Goal: Task Accomplishment & Management: Manage account settings

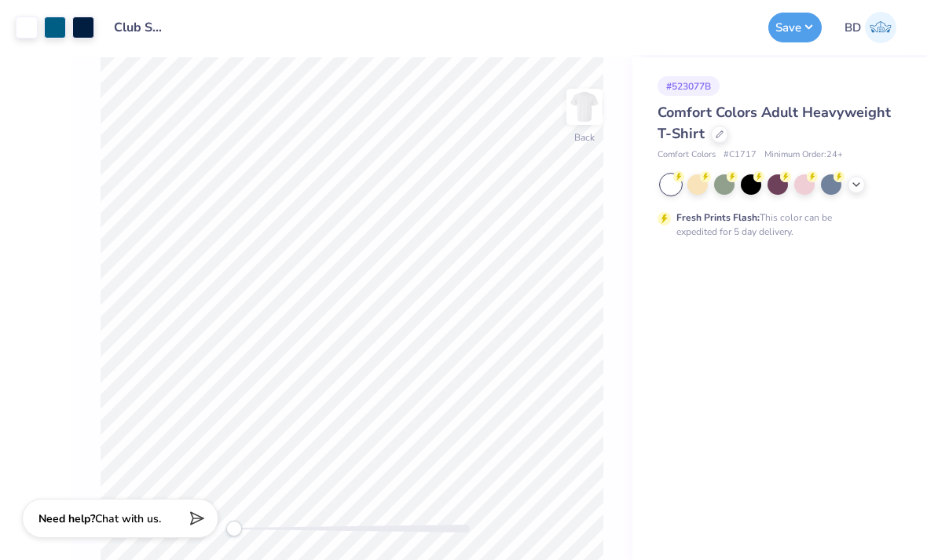
click at [860, 180] on icon at bounding box center [856, 184] width 13 height 13
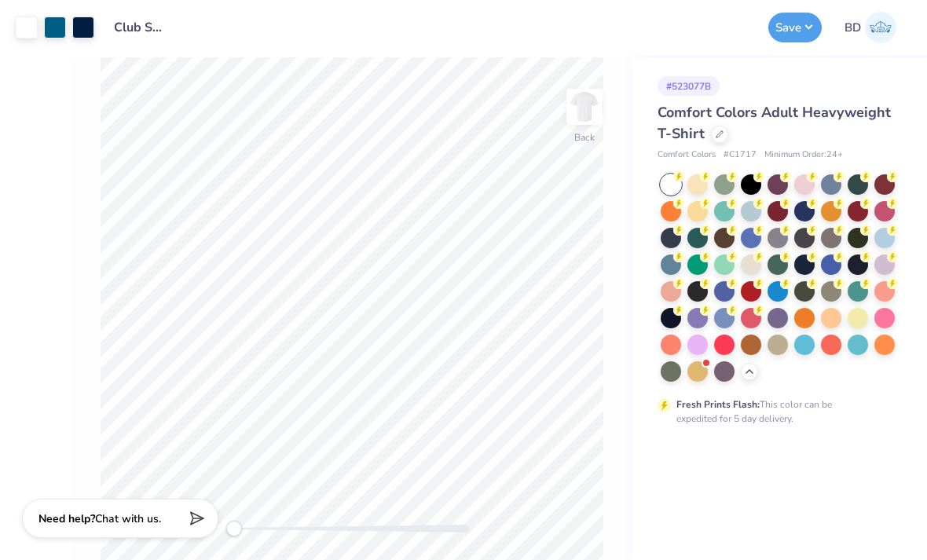
click at [698, 126] on span "Comfort Colors Adult Heavyweight T-Shirt" at bounding box center [774, 123] width 233 height 40
click at [715, 128] on div at bounding box center [719, 134] width 17 height 17
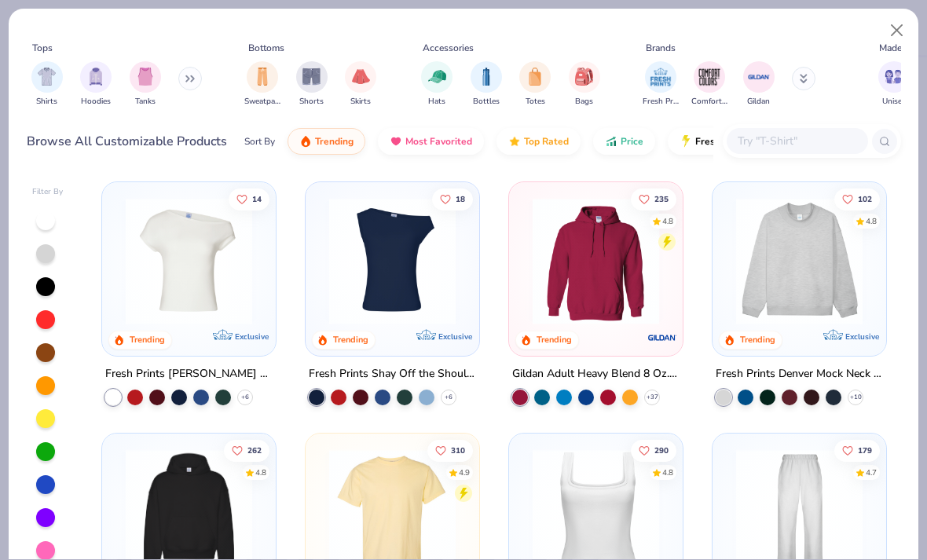
click at [44, 82] on img "filter for Shirts" at bounding box center [47, 77] width 18 height 18
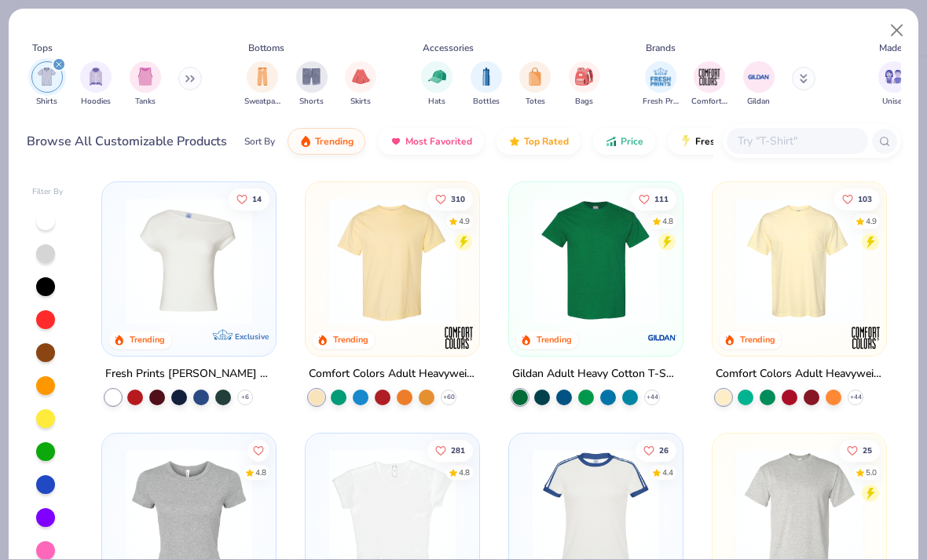
click at [772, 269] on img at bounding box center [799, 261] width 142 height 126
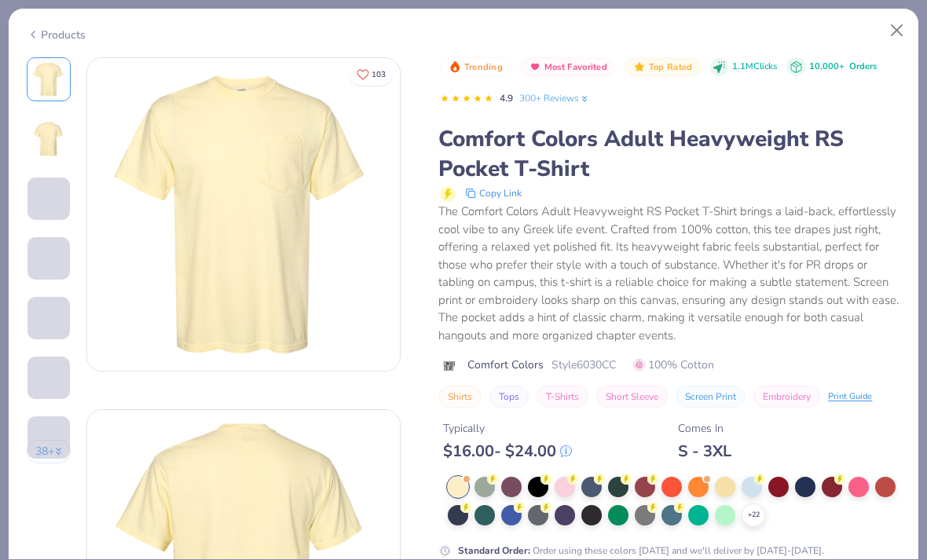
click at [899, 31] on button "Close" at bounding box center [897, 31] width 30 height 30
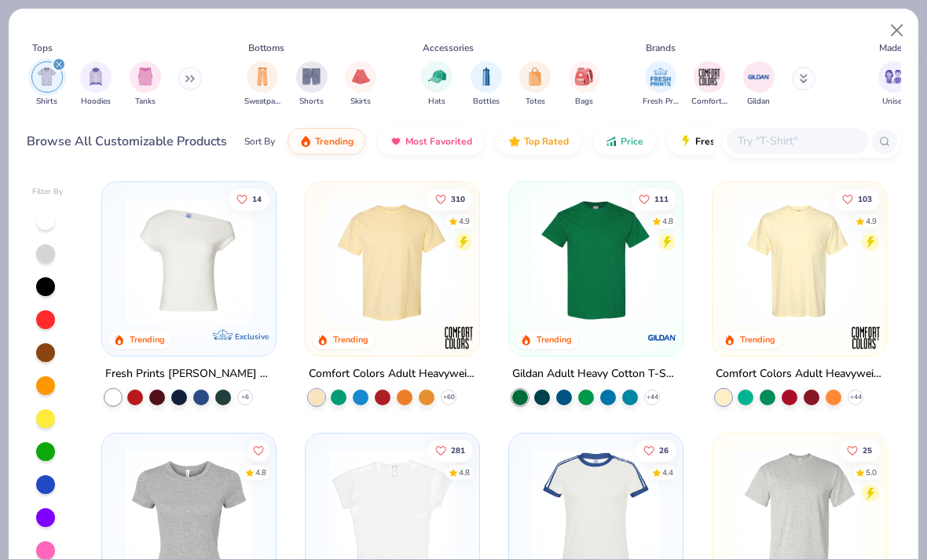
click at [628, 258] on img at bounding box center [596, 261] width 142 height 126
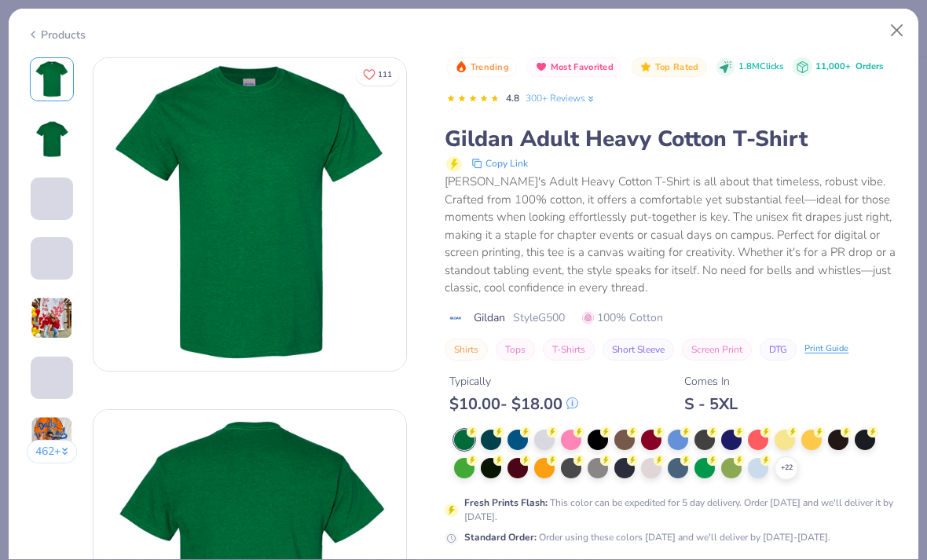
click at [894, 31] on button "Close" at bounding box center [897, 31] width 30 height 30
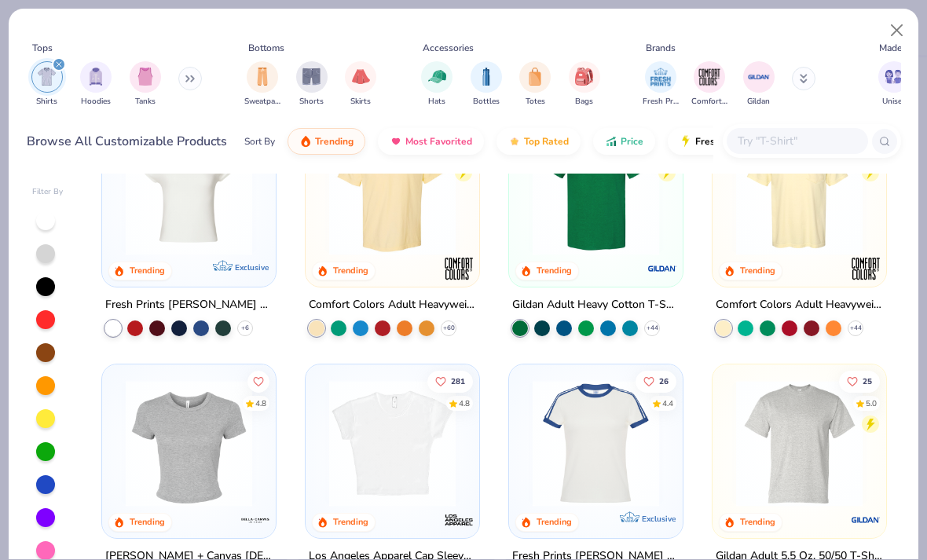
scroll to position [55, 0]
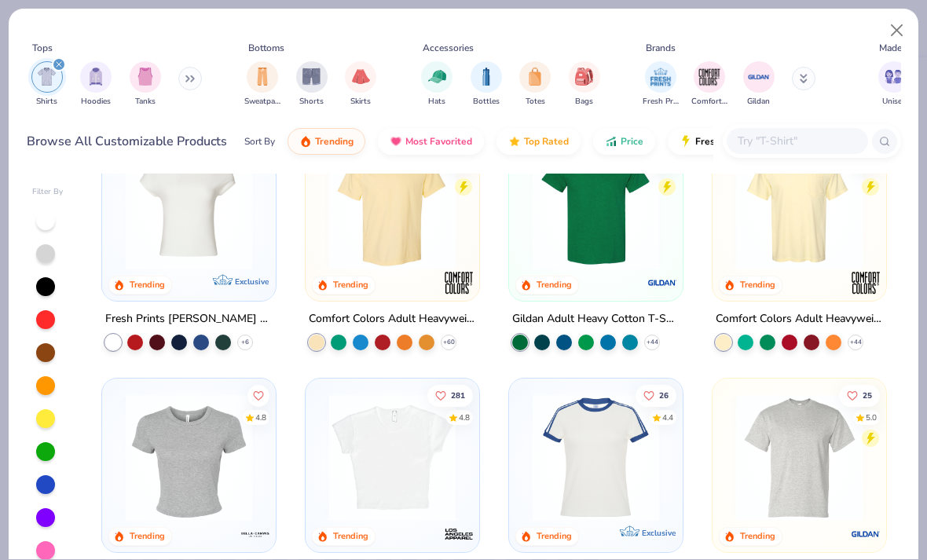
click at [350, 267] on img at bounding box center [392, 206] width 142 height 126
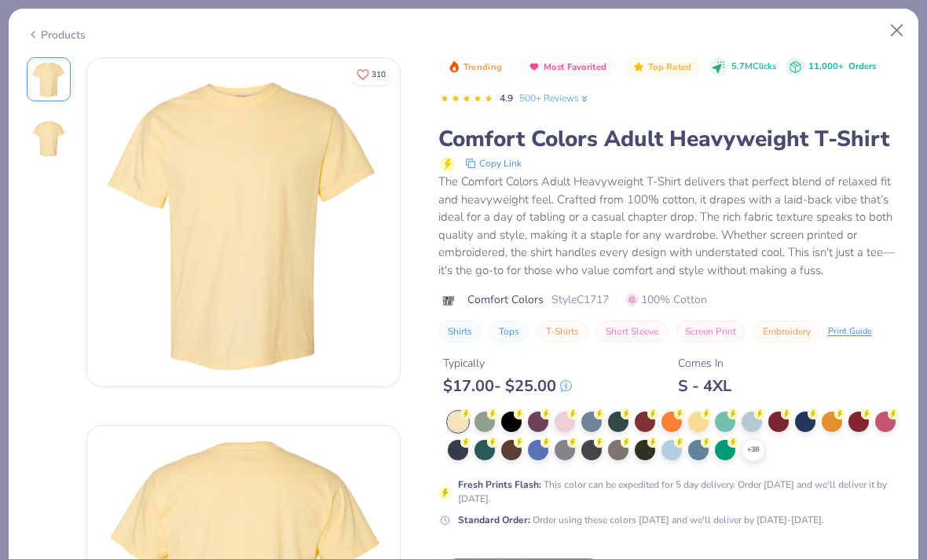
click at [885, 50] on div "Products 310 Trending Most Favorited Top Rated 5.7M Clicks 11,000+ Orders 4.9 5…" at bounding box center [463, 284] width 911 height 552
click at [885, 37] on button "Close" at bounding box center [897, 31] width 30 height 30
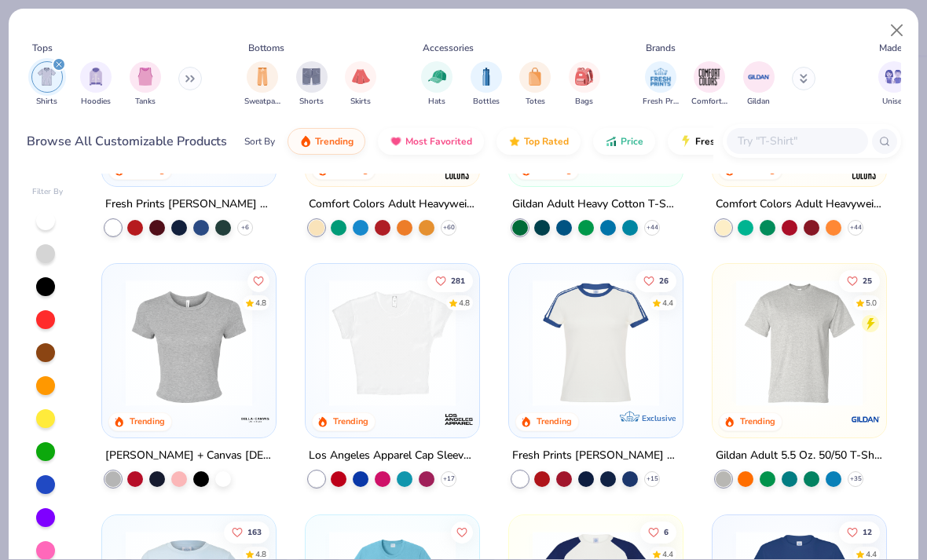
scroll to position [171, 0]
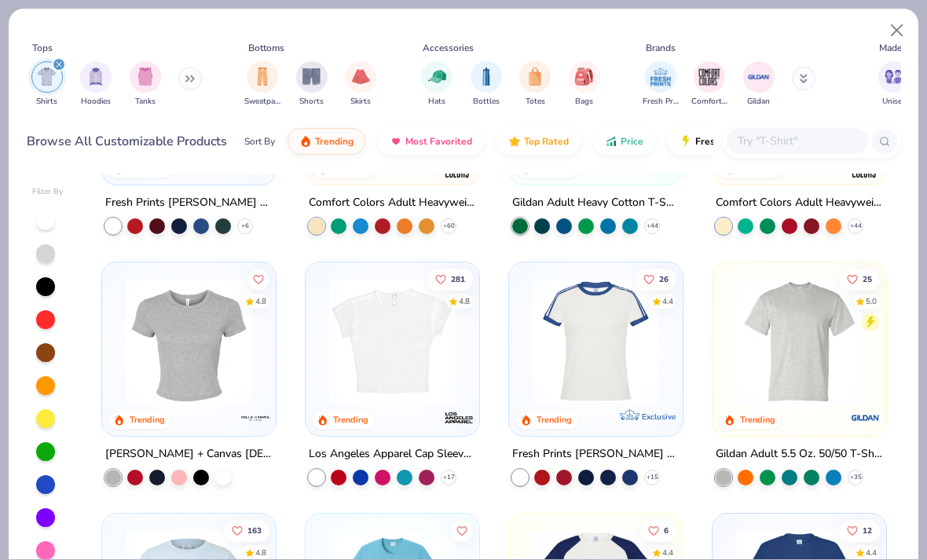
click at [796, 297] on img at bounding box center [799, 341] width 142 height 126
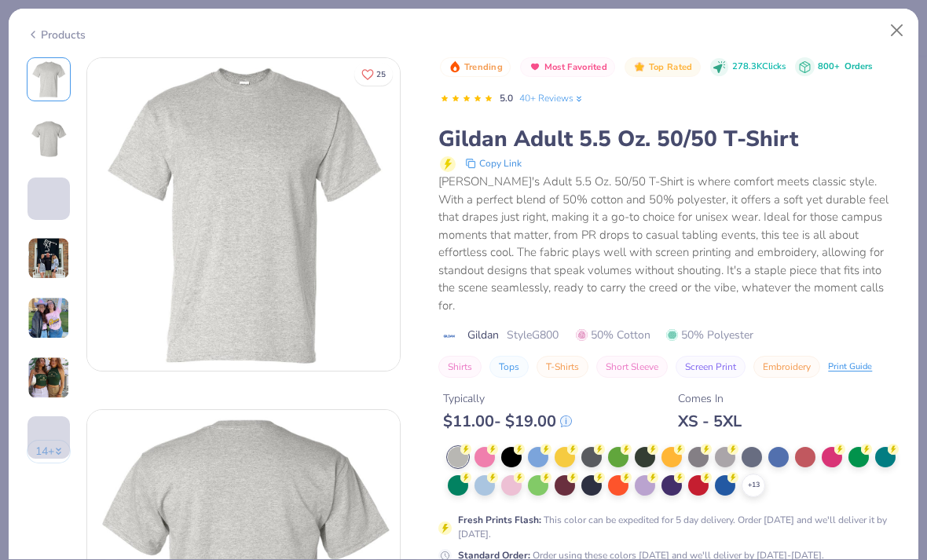
click at [889, 39] on button "Close" at bounding box center [897, 31] width 30 height 30
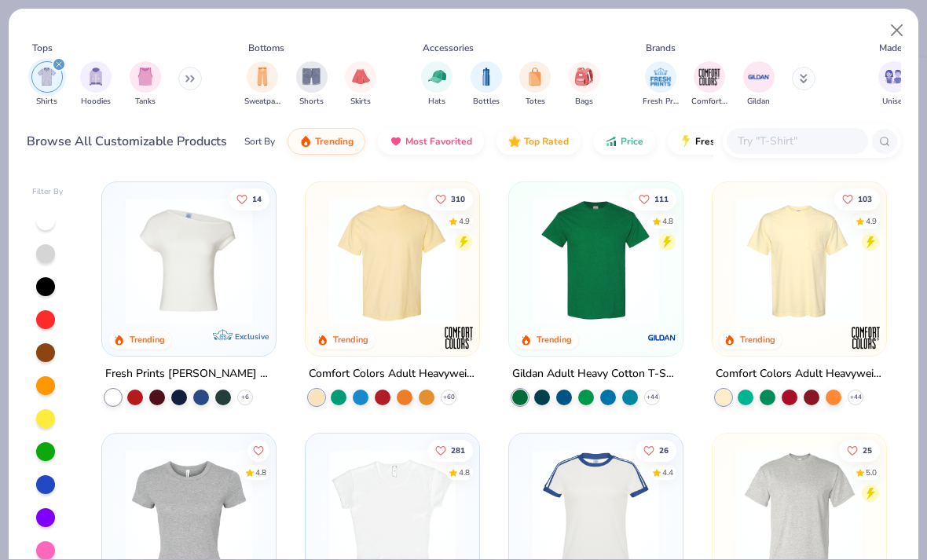
click at [630, 259] on img at bounding box center [596, 261] width 142 height 126
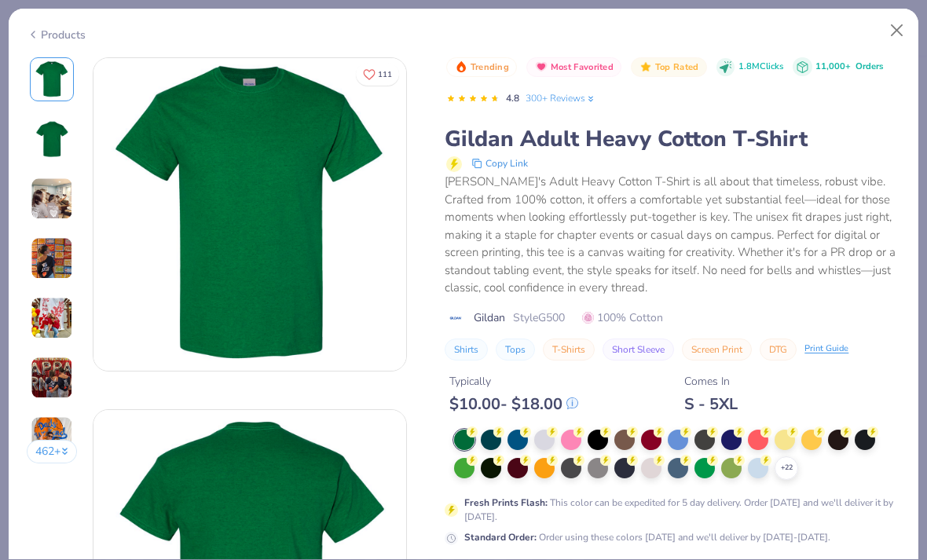
click at [617, 283] on div "Gildan's Adult Heavy Cotton T-Shirt is all about that timeless, robust vibe. Cr…" at bounding box center [673, 235] width 456 height 124
click at [895, 34] on button "Close" at bounding box center [897, 31] width 30 height 30
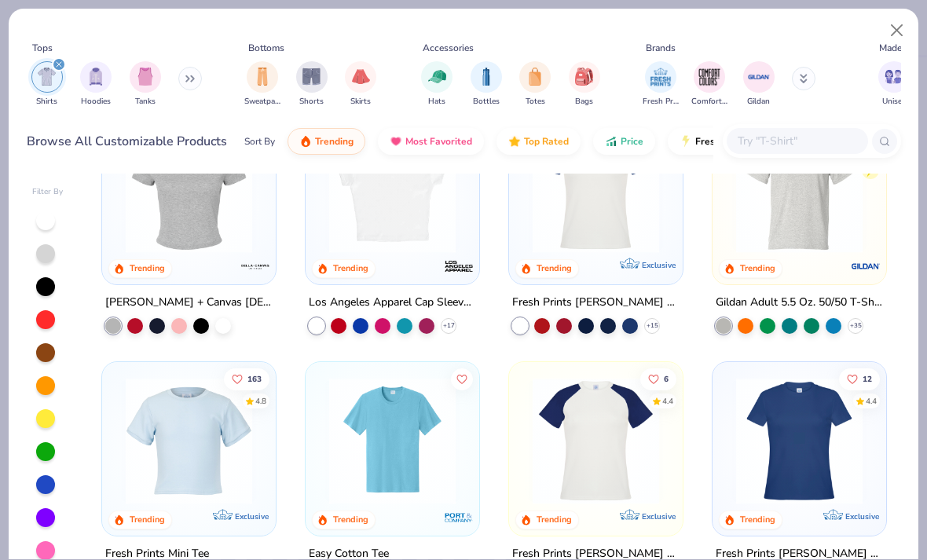
scroll to position [444, 0]
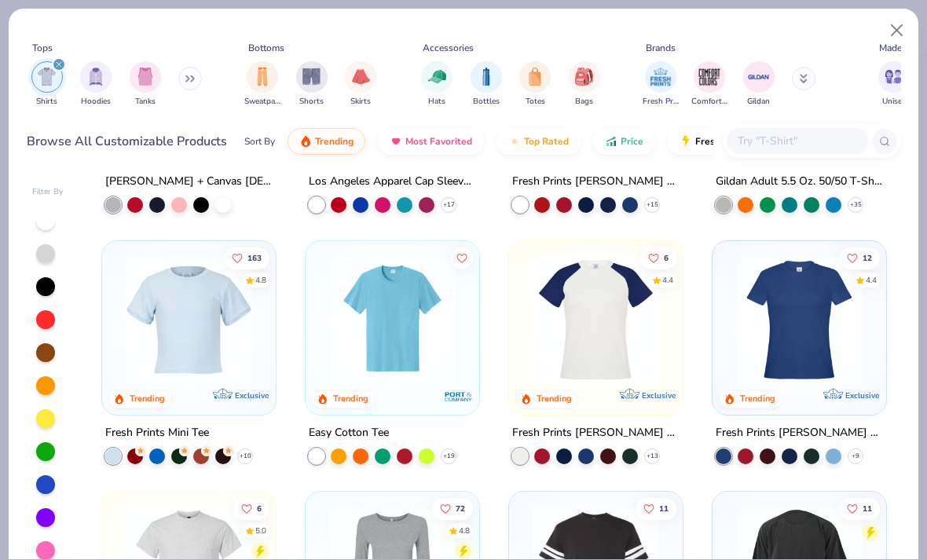
click at [330, 352] on img at bounding box center [392, 319] width 142 height 126
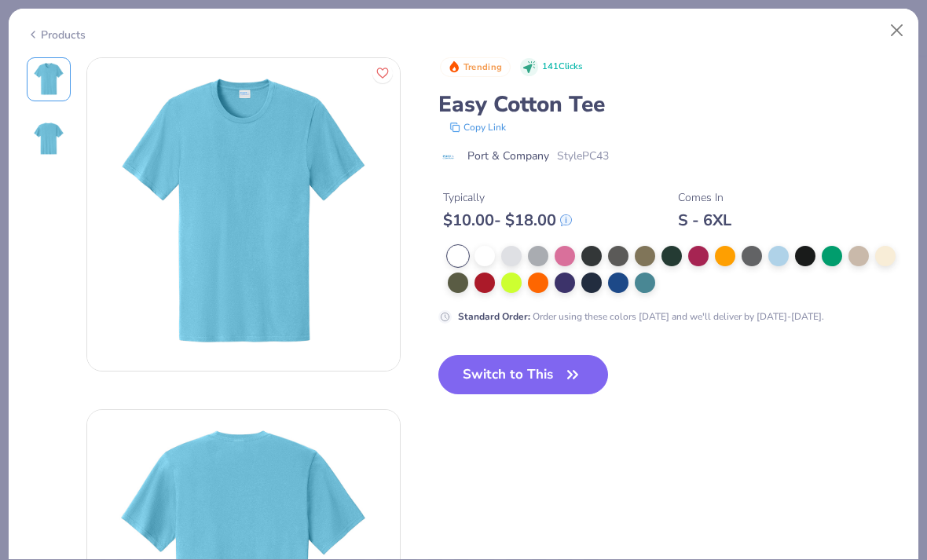
click at [896, 16] on button "Close" at bounding box center [897, 31] width 30 height 30
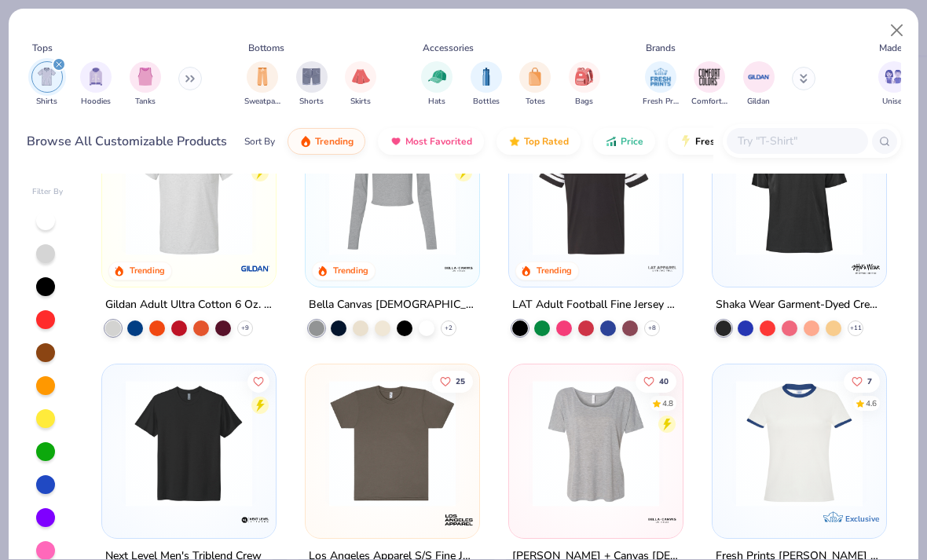
scroll to position [826, 0]
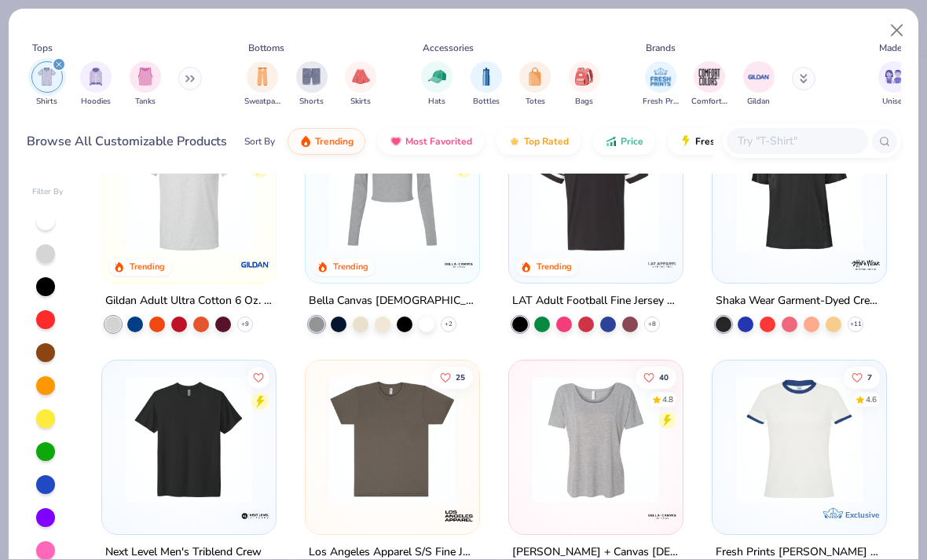
click at [177, 222] on img at bounding box center [189, 188] width 142 height 126
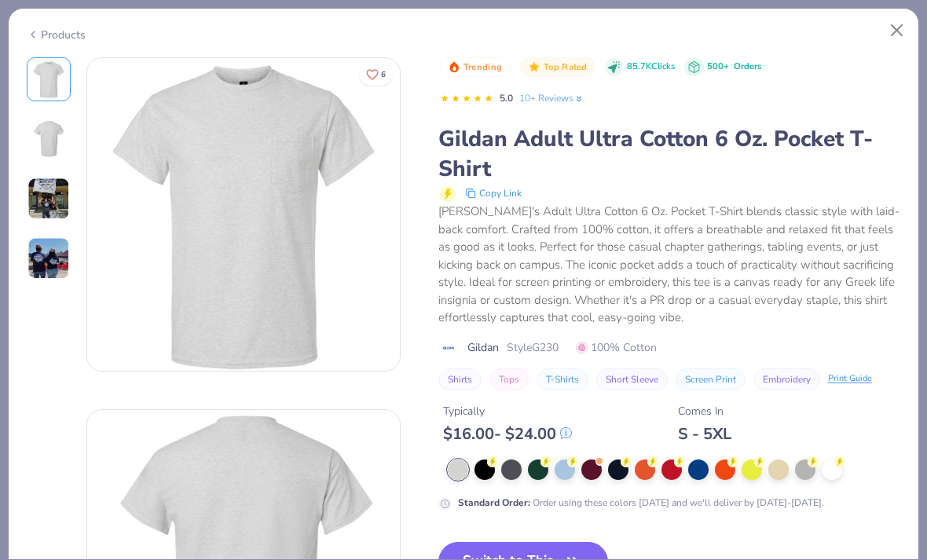
click at [896, 38] on button "Close" at bounding box center [897, 31] width 30 height 30
click at [895, 38] on button "Close" at bounding box center [897, 31] width 30 height 30
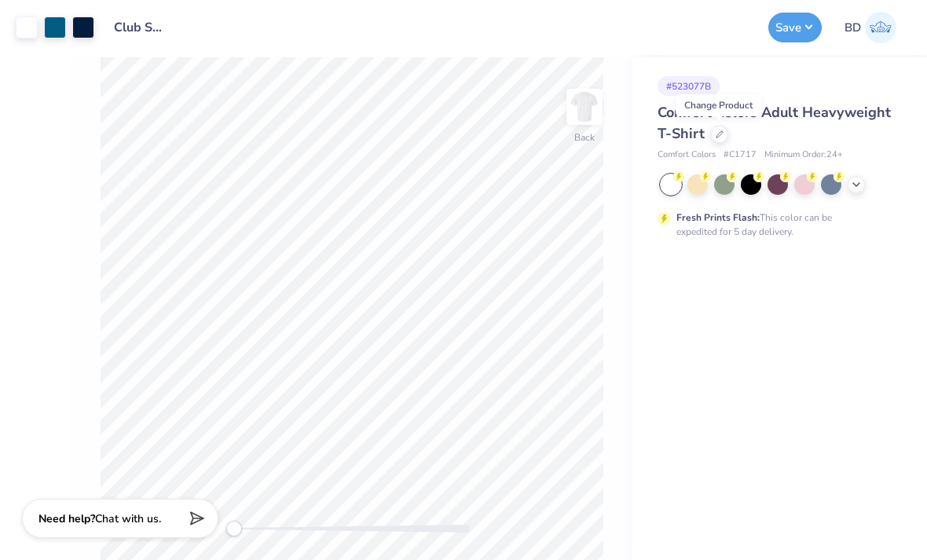
click at [702, 135] on span "Comfort Colors Adult Heavyweight T-Shirt" at bounding box center [774, 123] width 233 height 40
click at [716, 131] on icon at bounding box center [720, 134] width 8 height 8
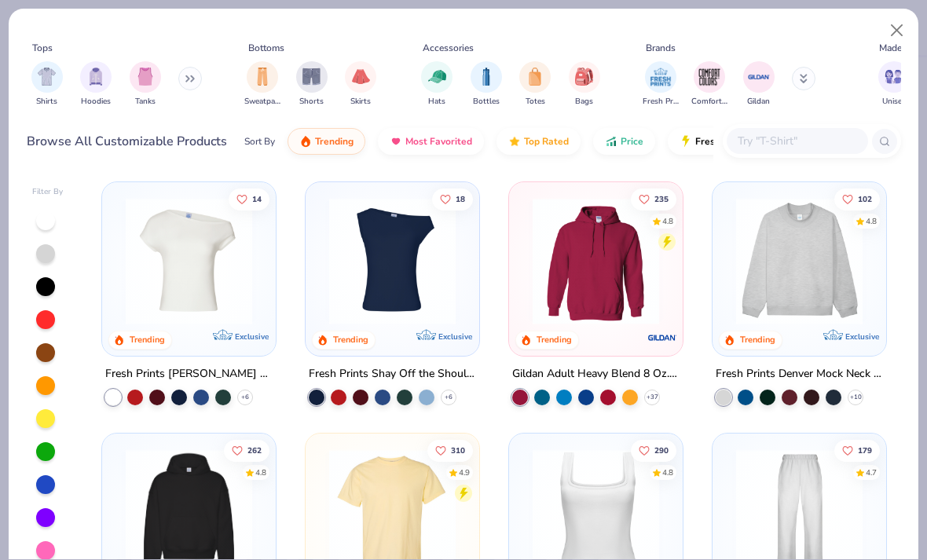
scroll to position [-2, 0]
click at [43, 82] on img "filter for Shirts" at bounding box center [47, 77] width 18 height 18
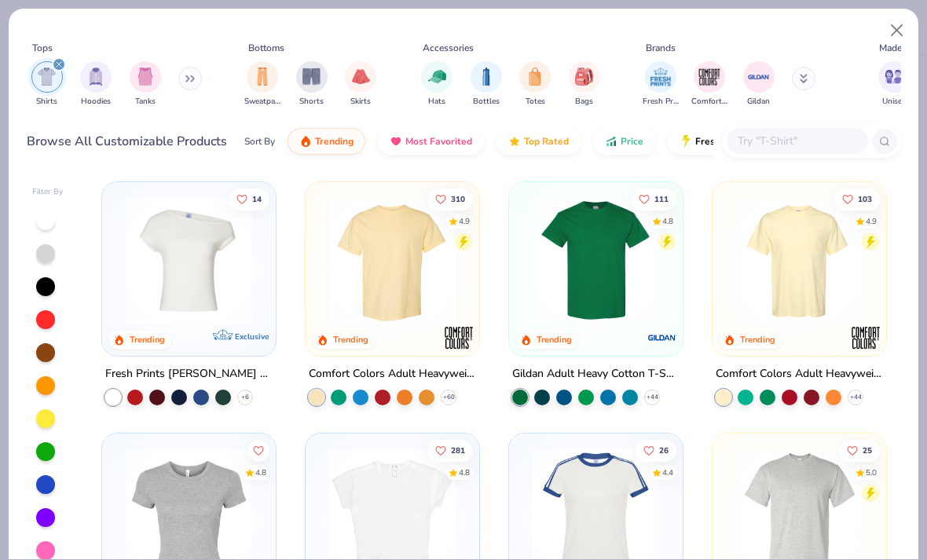
click at [598, 273] on img at bounding box center [596, 261] width 142 height 126
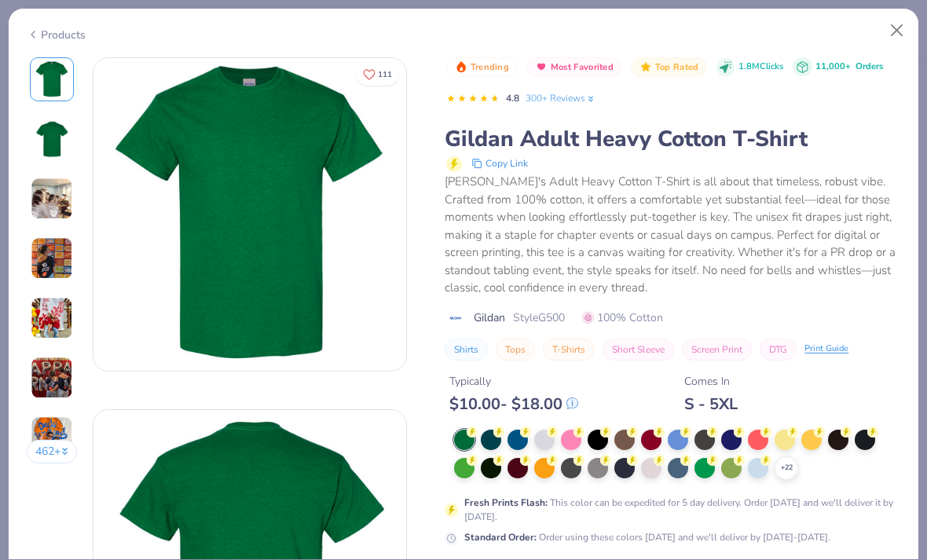
click at [621, 280] on div "Gildan's Adult Heavy Cotton T-Shirt is all about that timeless, robust vibe. Cr…" at bounding box center [673, 235] width 456 height 124
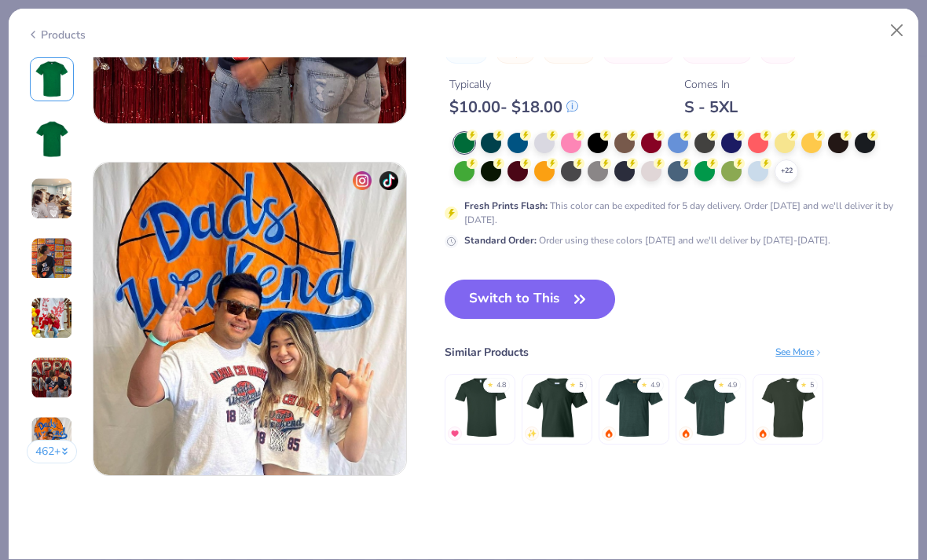
scroll to position [2014, 0]
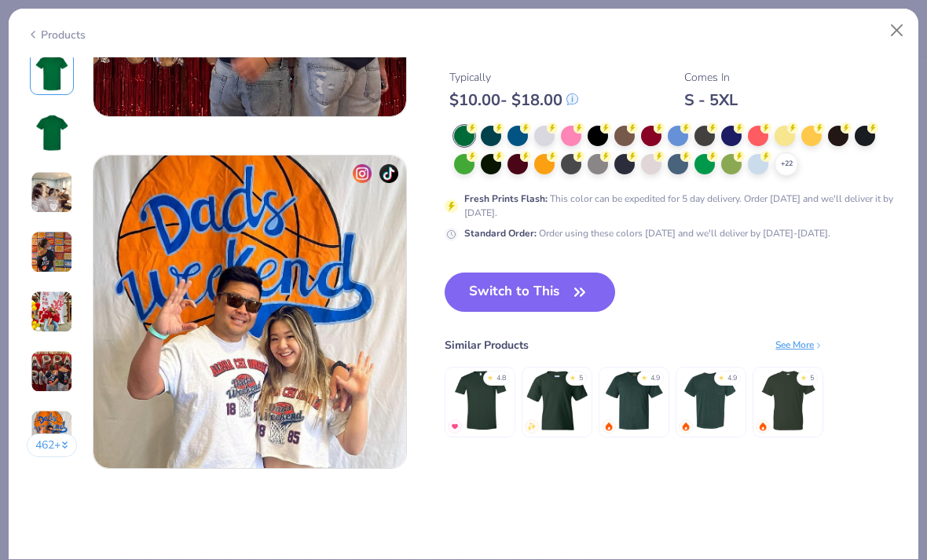
click at [787, 171] on div "+ 22" at bounding box center [787, 164] width 24 height 24
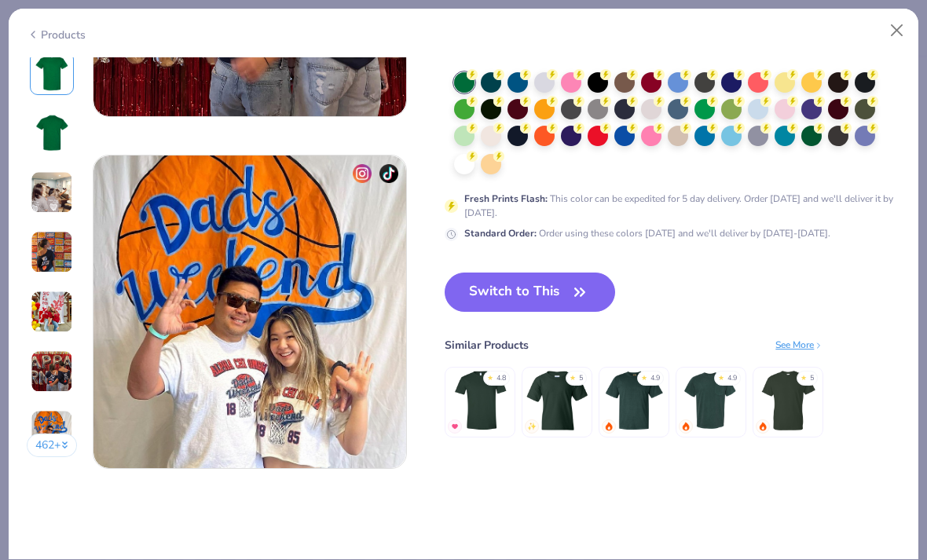
click at [865, 80] on div at bounding box center [865, 82] width 20 height 20
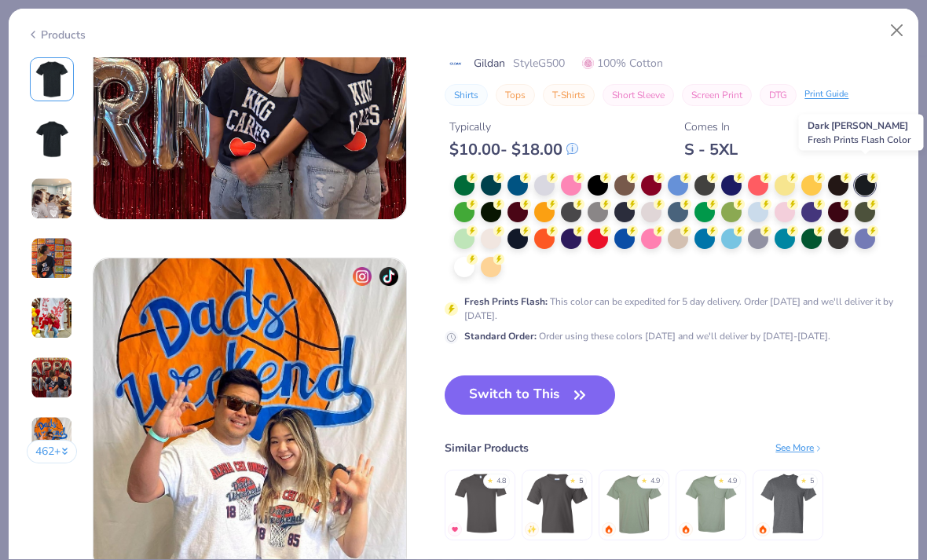
scroll to position [1912, 0]
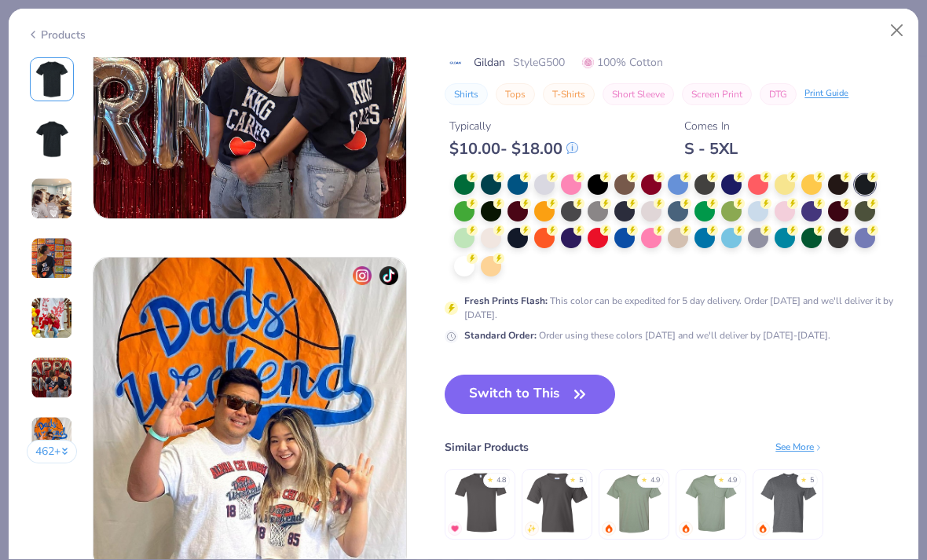
click at [515, 178] on div at bounding box center [517, 184] width 20 height 20
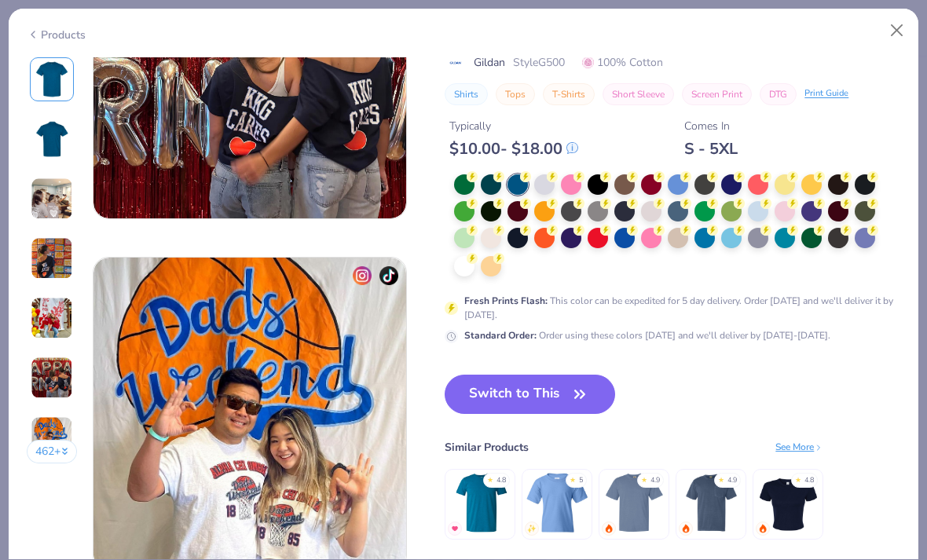
click at [728, 181] on div at bounding box center [731, 184] width 20 height 20
click at [679, 175] on div at bounding box center [678, 184] width 20 height 20
click at [870, 175] on circle at bounding box center [872, 176] width 11 height 11
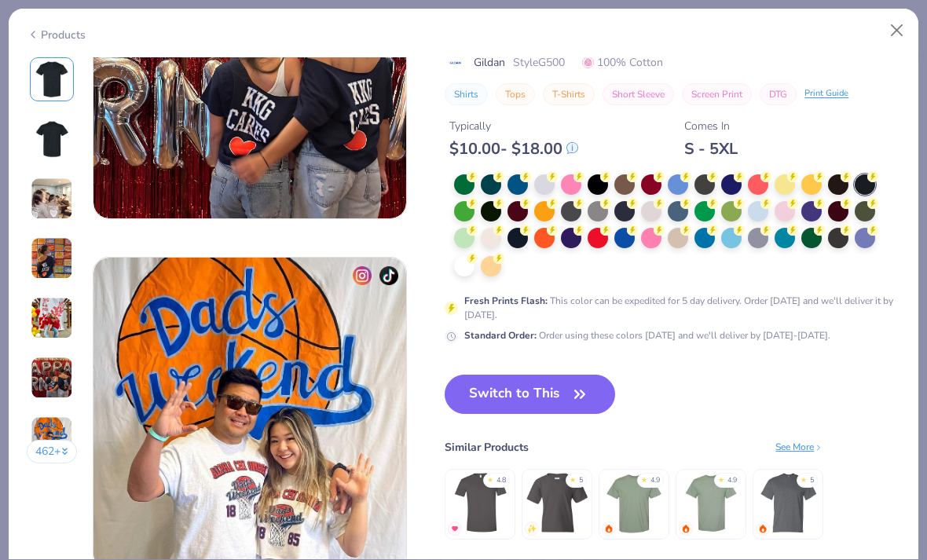
click at [488, 204] on div at bounding box center [491, 211] width 20 height 20
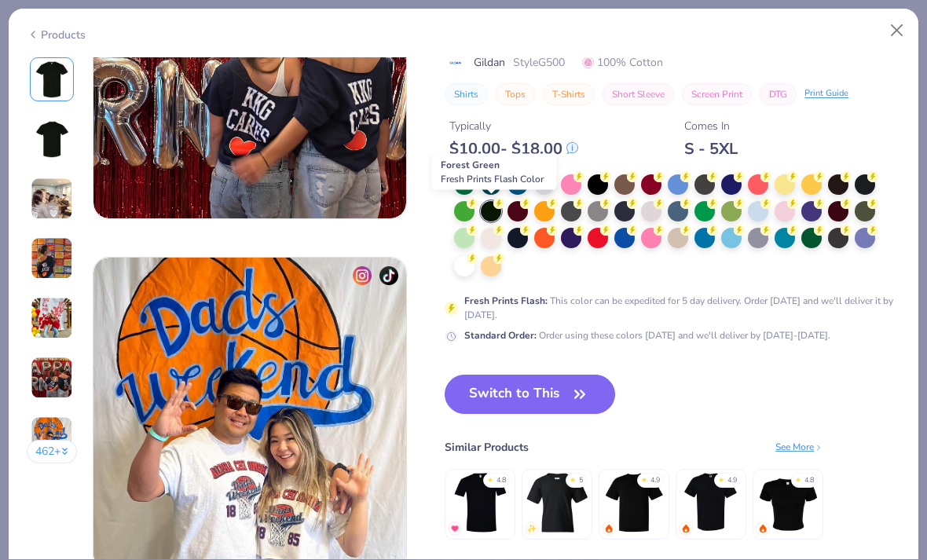
click at [515, 235] on div at bounding box center [517, 238] width 20 height 20
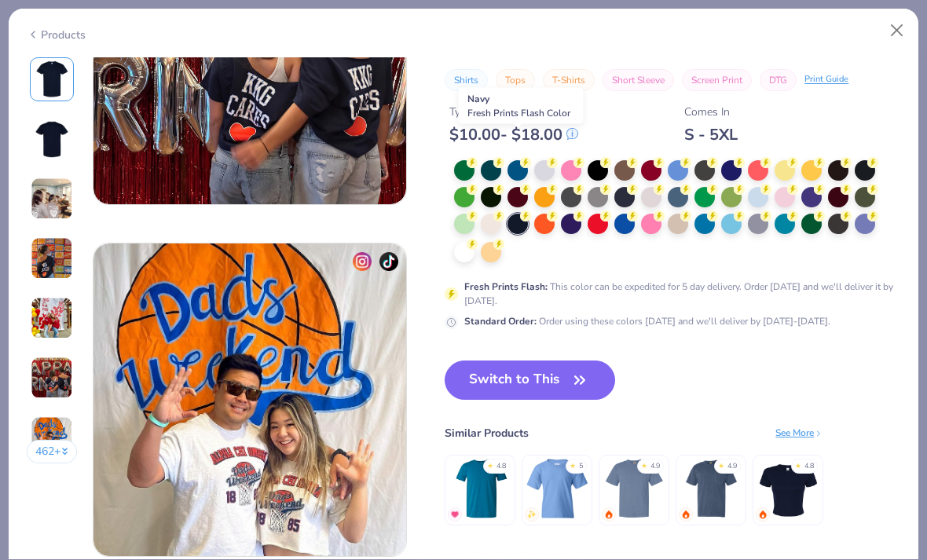
scroll to position [1845, 0]
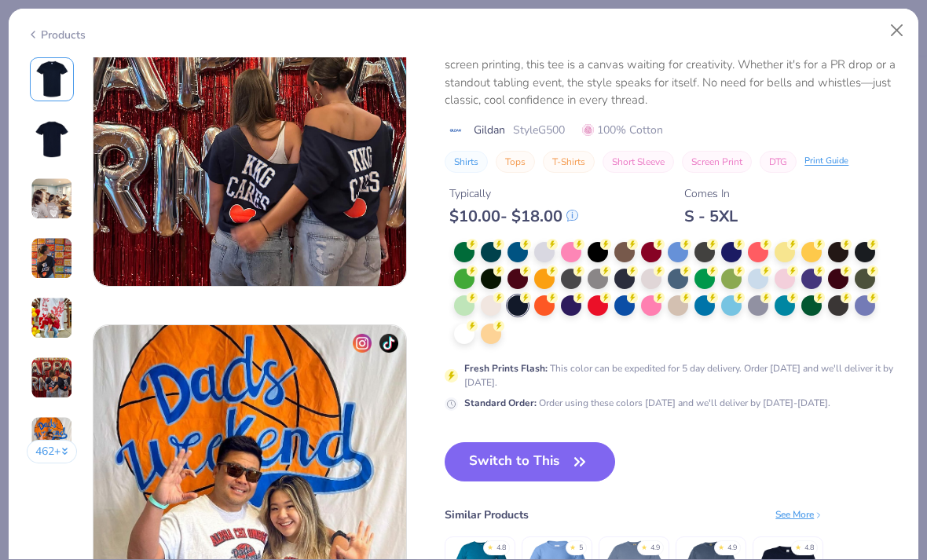
click at [762, 277] on div at bounding box center [758, 279] width 20 height 20
click at [537, 244] on div at bounding box center [544, 252] width 20 height 20
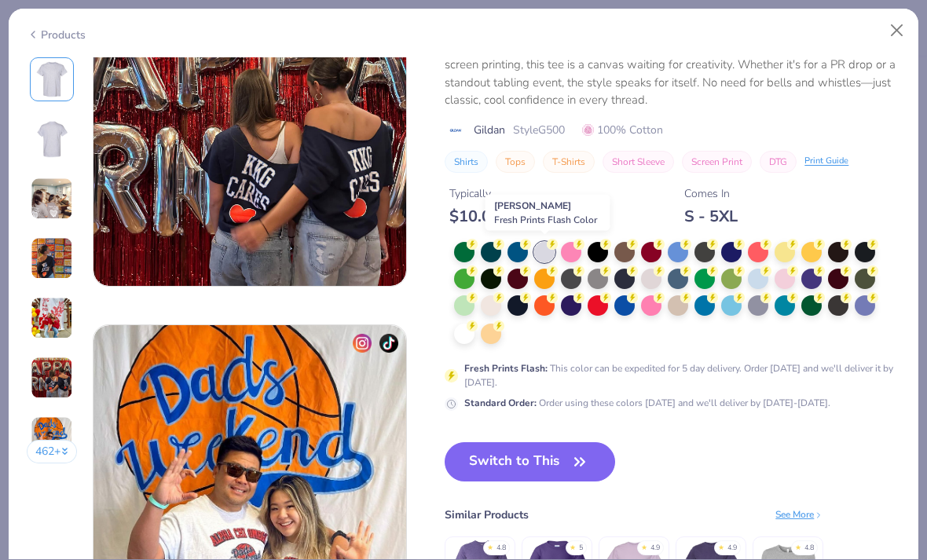
click at [559, 467] on button "Switch to This" at bounding box center [530, 461] width 170 height 39
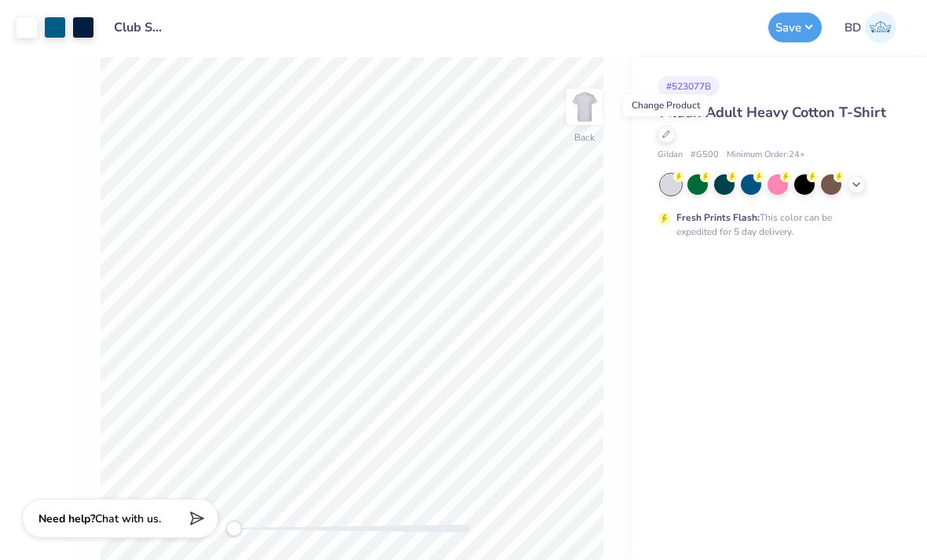
click at [787, 23] on button "Save" at bounding box center [794, 28] width 53 height 30
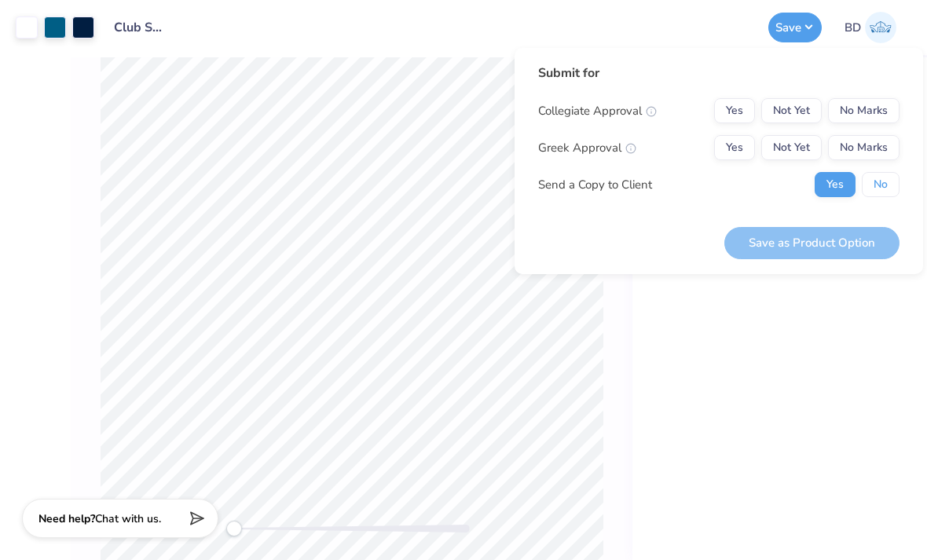
click at [896, 193] on button "No" at bounding box center [881, 184] width 38 height 25
click at [792, 107] on button "Not Yet" at bounding box center [791, 110] width 60 height 25
click at [846, 148] on button "No Marks" at bounding box center [863, 147] width 71 height 25
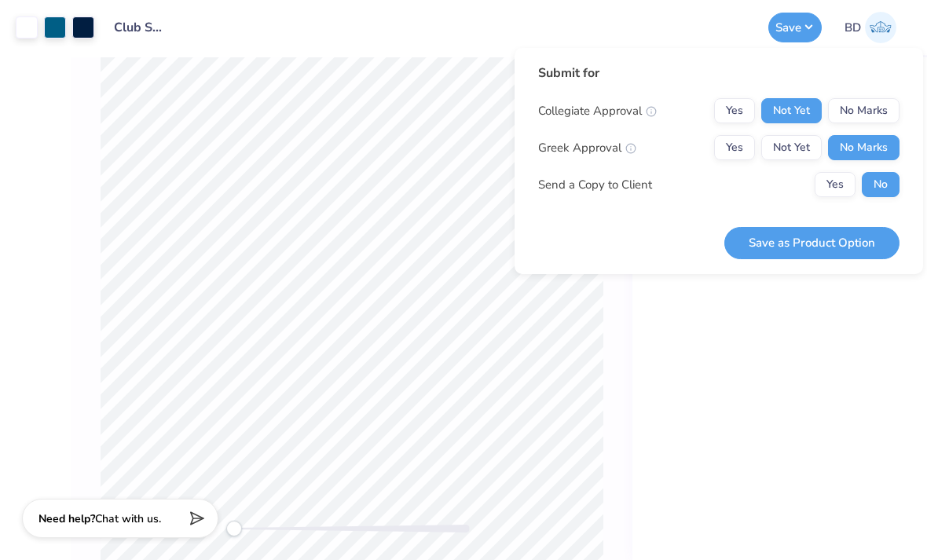
click at [812, 239] on button "Save as Product Option" at bounding box center [811, 243] width 175 height 32
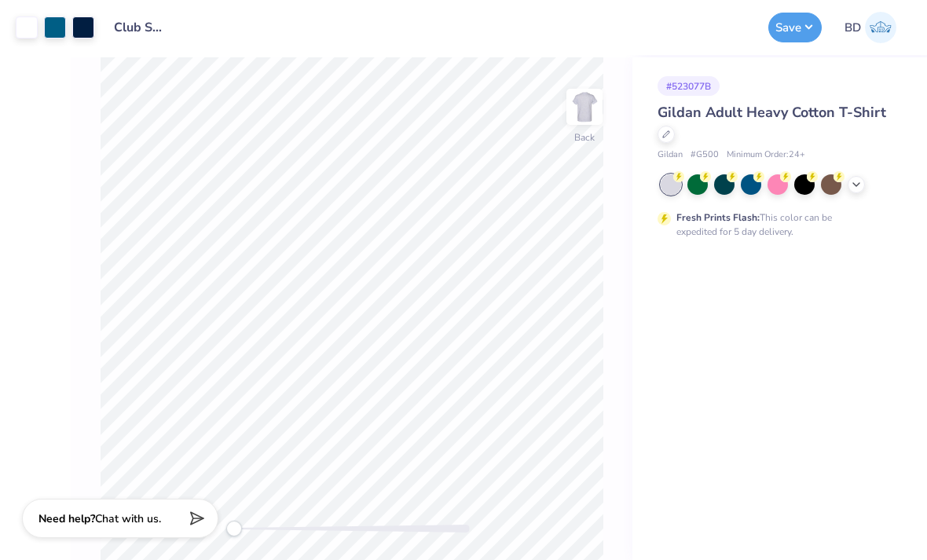
click at [863, 179] on div at bounding box center [856, 184] width 17 height 17
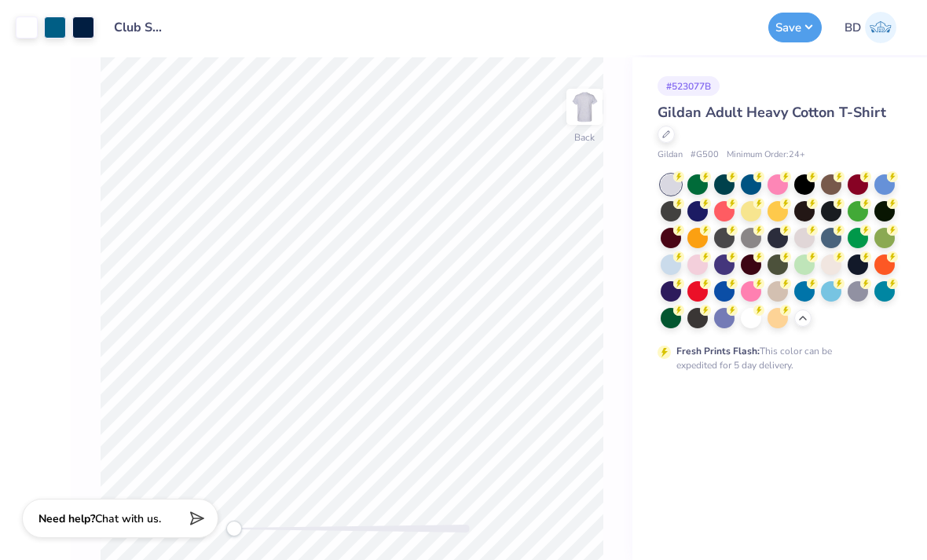
click at [815, 287] on div at bounding box center [804, 291] width 20 height 20
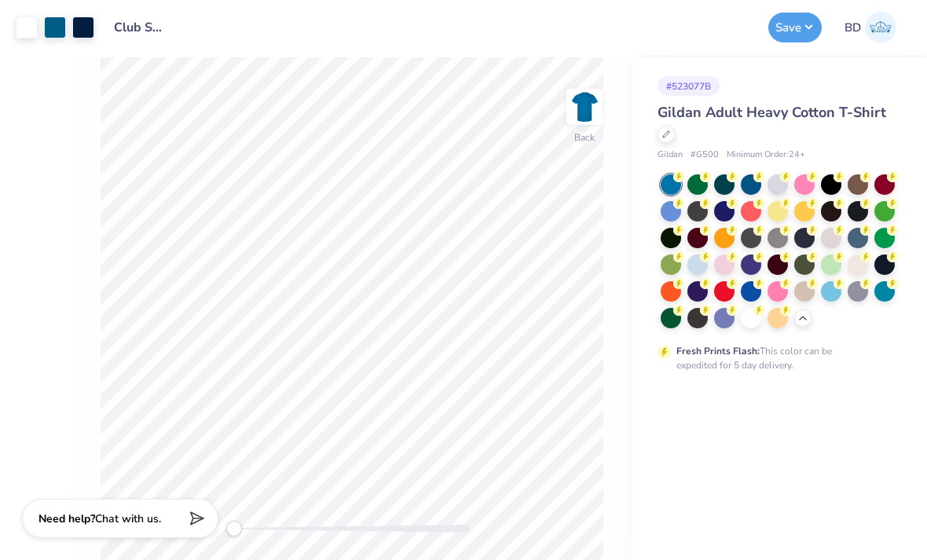
click at [830, 295] on div at bounding box center [831, 291] width 20 height 20
click at [889, 290] on div at bounding box center [884, 291] width 20 height 20
click at [769, 177] on div at bounding box center [778, 184] width 20 height 20
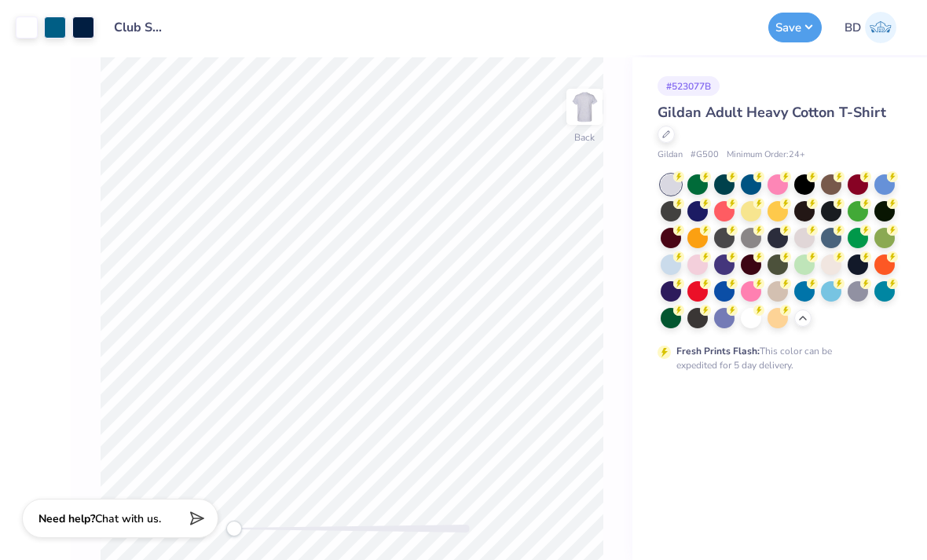
click at [665, 262] on div at bounding box center [671, 265] width 20 height 20
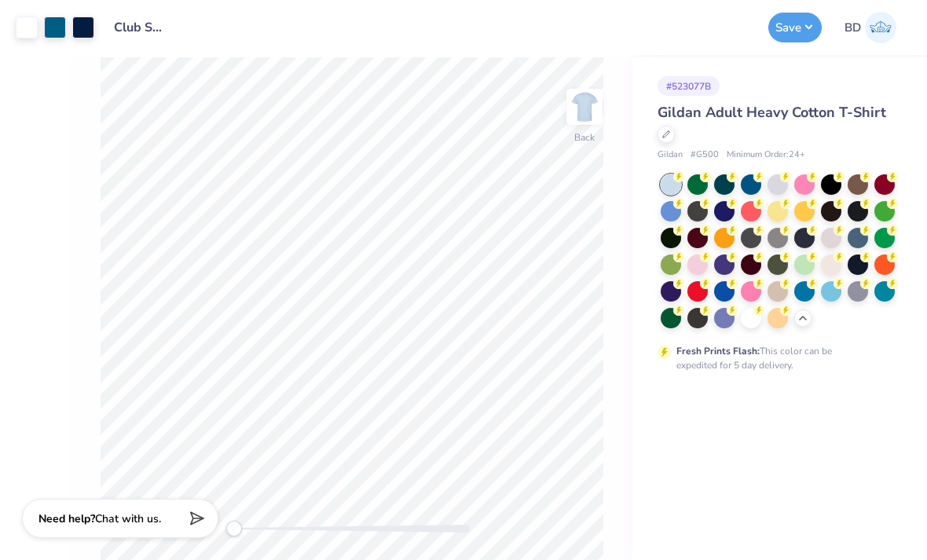
click at [722, 288] on div at bounding box center [724, 291] width 20 height 20
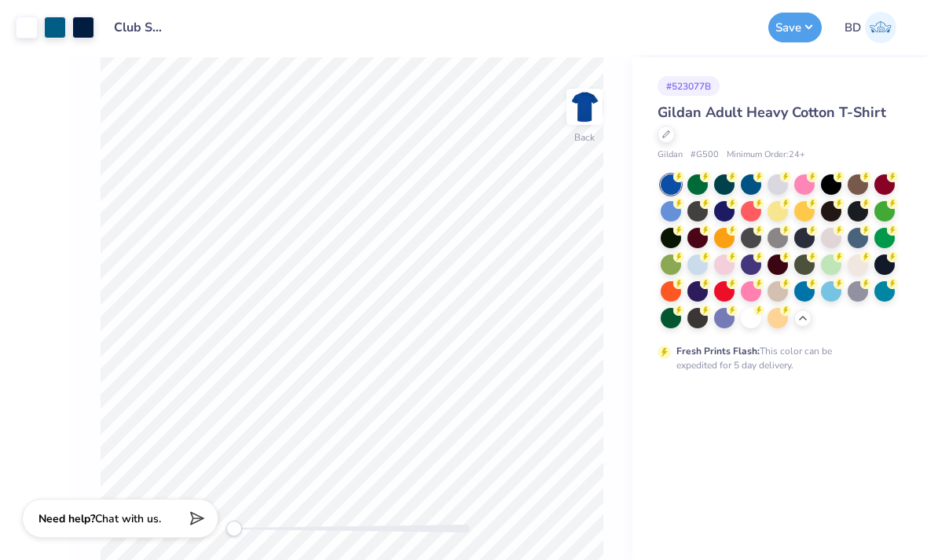
click at [756, 182] on div at bounding box center [751, 184] width 20 height 20
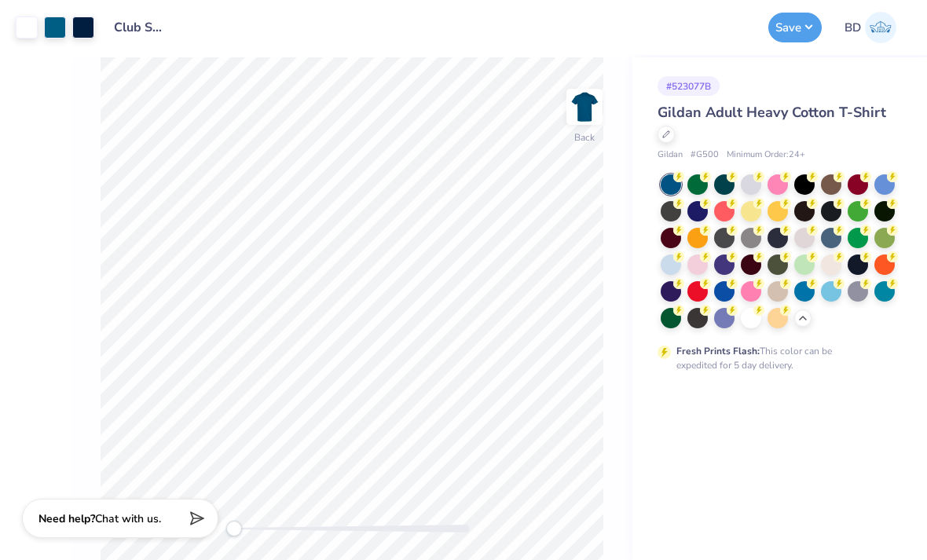
click at [764, 225] on circle at bounding box center [758, 230] width 11 height 11
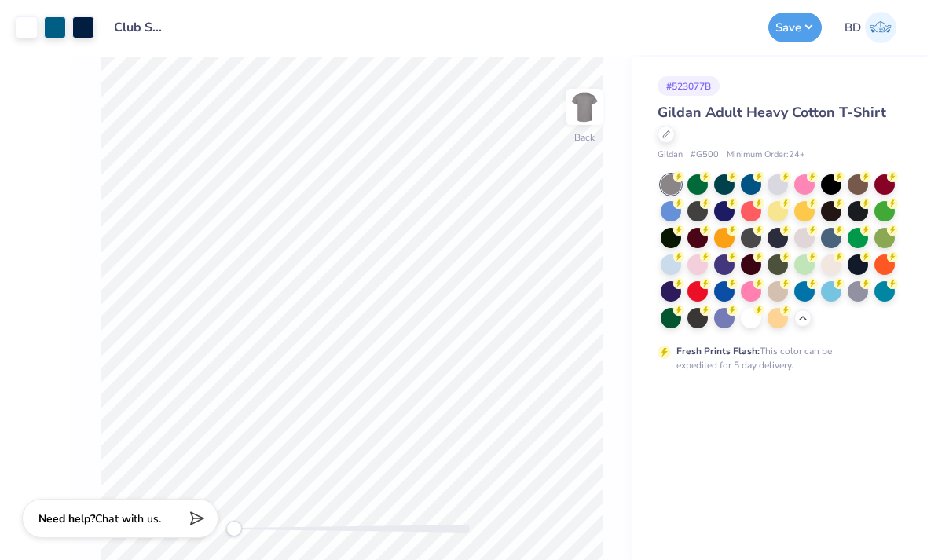
click at [781, 236] on div at bounding box center [778, 238] width 20 height 20
click at [754, 232] on icon at bounding box center [758, 230] width 11 height 11
click at [667, 229] on div at bounding box center [671, 238] width 20 height 20
click at [676, 268] on div at bounding box center [671, 265] width 20 height 20
click at [702, 207] on div at bounding box center [697, 211] width 20 height 20
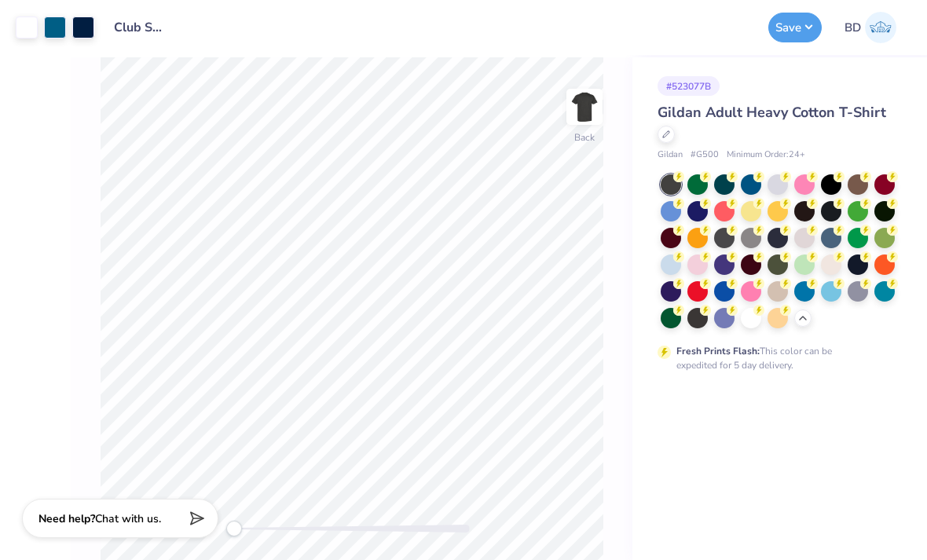
click at [748, 240] on div at bounding box center [751, 238] width 20 height 20
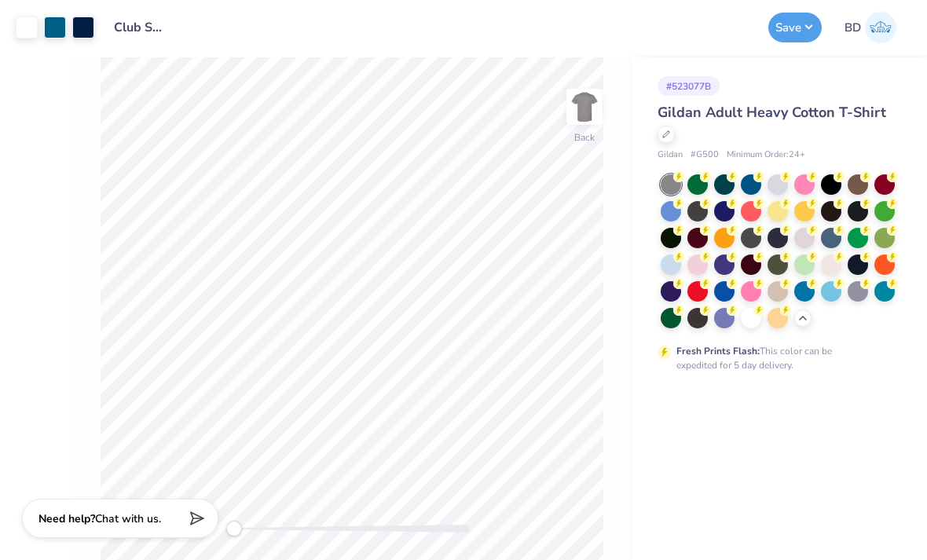
click at [732, 232] on circle at bounding box center [732, 230] width 11 height 11
click at [749, 239] on div at bounding box center [751, 238] width 20 height 20
click at [806, 31] on button "Save" at bounding box center [794, 28] width 53 height 30
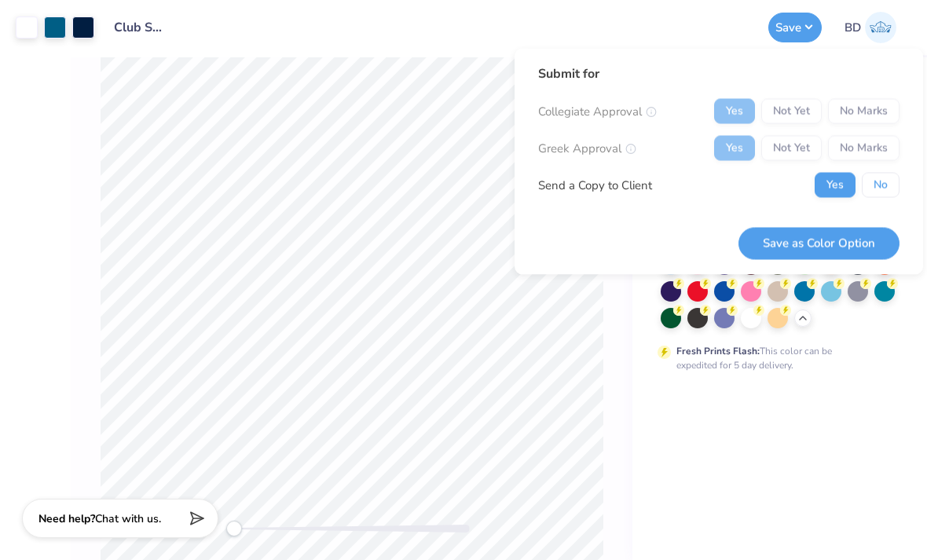
click at [885, 186] on button "No" at bounding box center [881, 185] width 38 height 25
click at [873, 247] on button "Save as Color Option" at bounding box center [818, 243] width 161 height 32
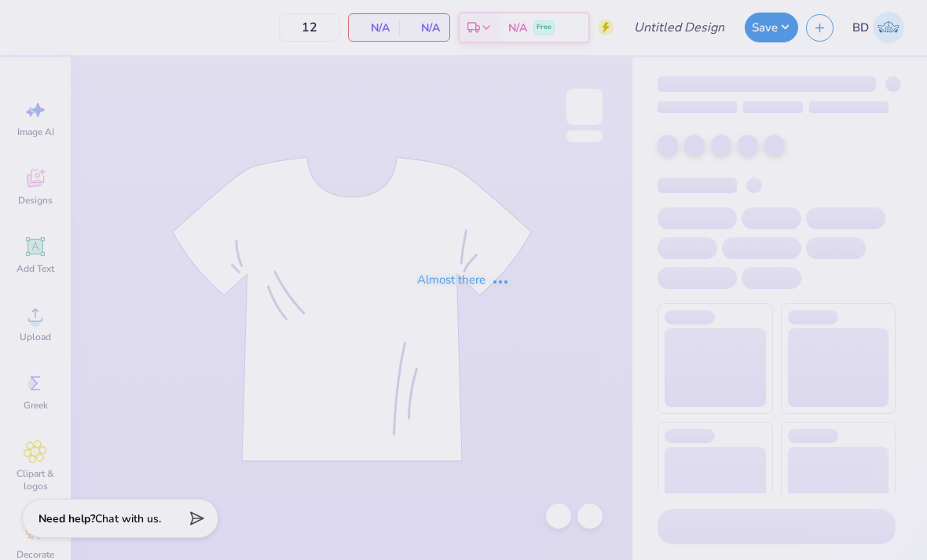
type input "Club Swim merch 2025"
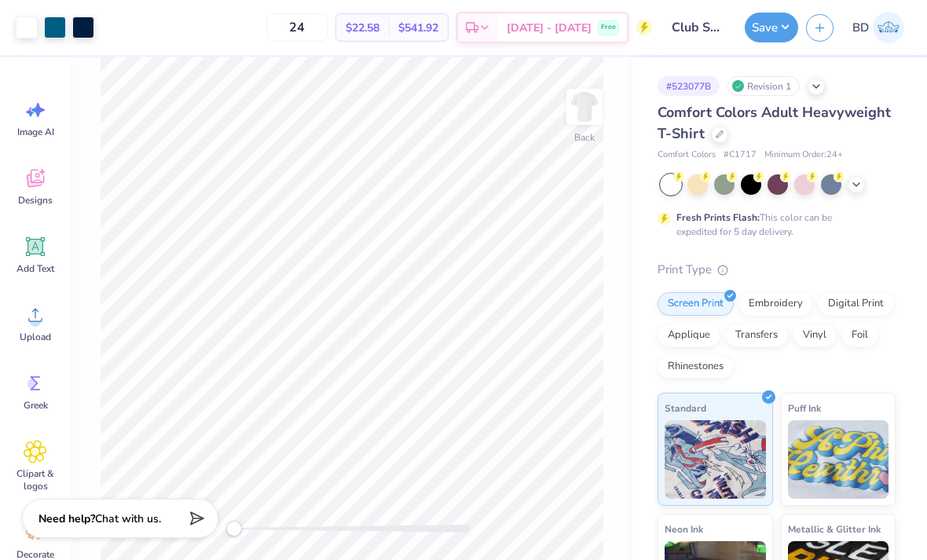
click at [328, 30] on input "24" at bounding box center [296, 27] width 61 height 28
type input "2"
type input "3"
type input "2"
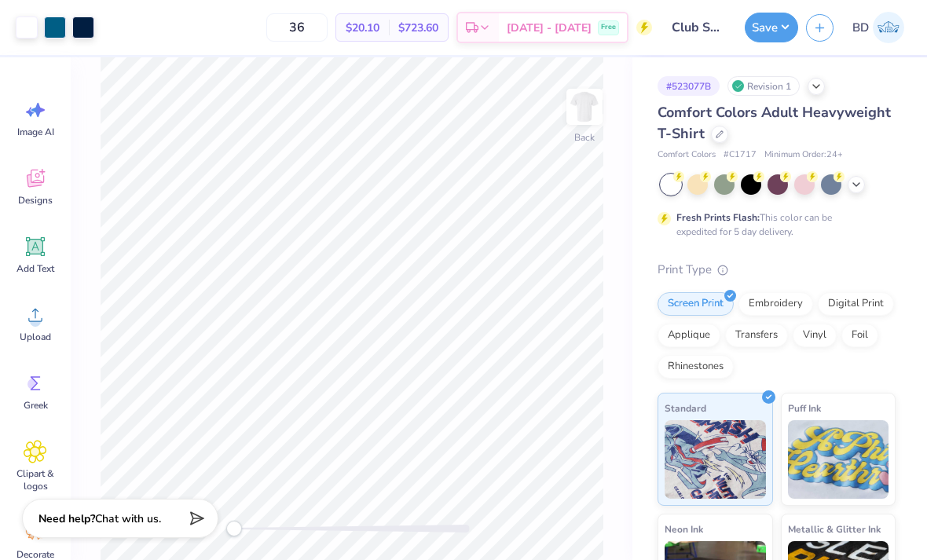
type input "3"
click at [712, 130] on div at bounding box center [719, 134] width 17 height 17
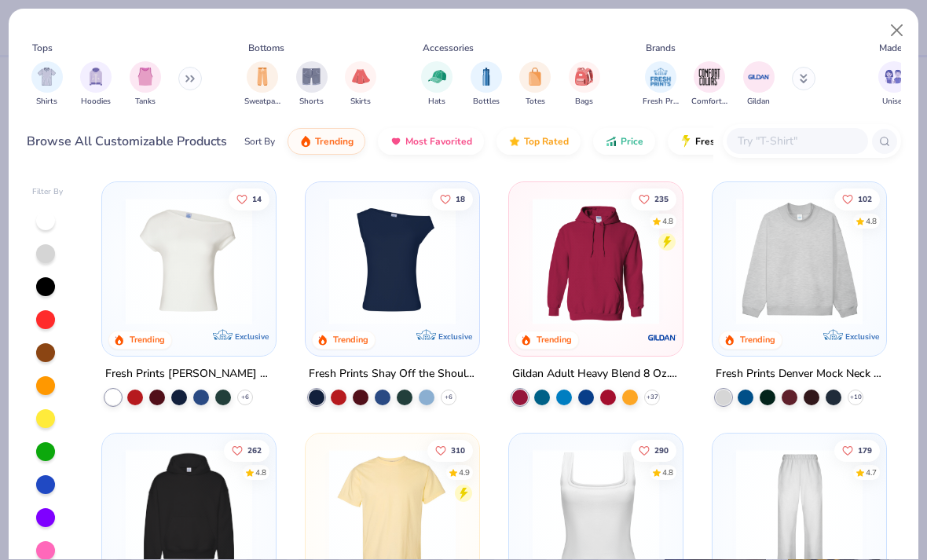
click at [888, 32] on button "Close" at bounding box center [897, 31] width 30 height 30
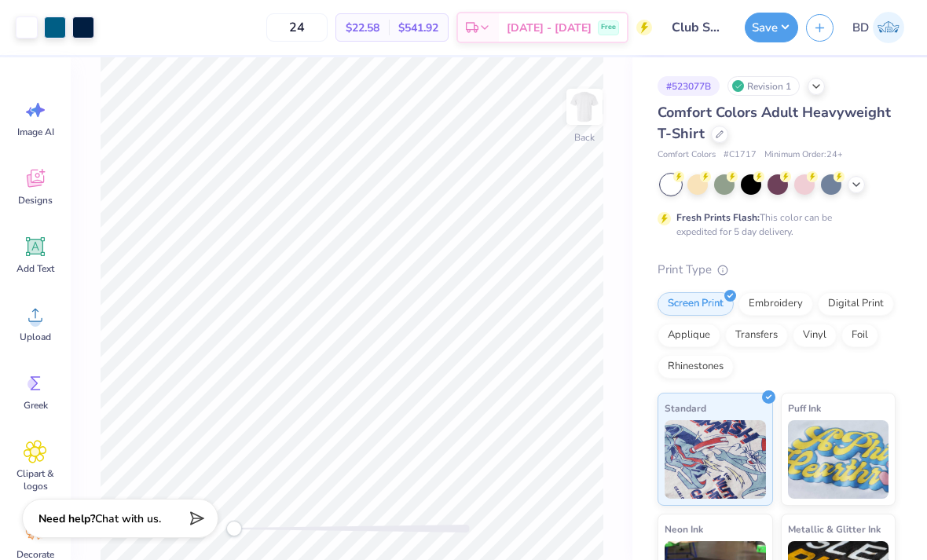
click at [805, 86] on div "# 523077B Revision 1" at bounding box center [777, 86] width 238 height 20
click at [783, 82] on div "Revision 1" at bounding box center [763, 86] width 72 height 20
click at [810, 89] on div at bounding box center [816, 86] width 17 height 17
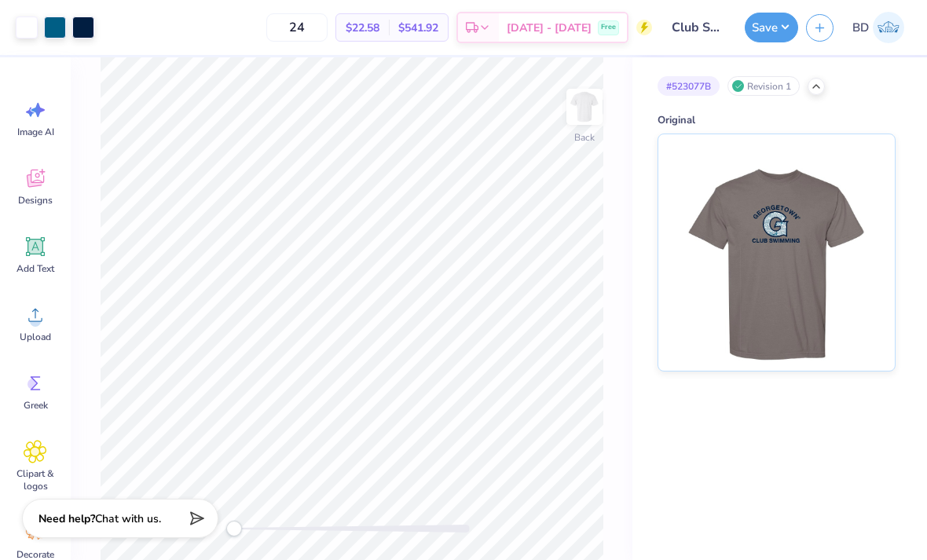
click at [816, 90] on icon at bounding box center [816, 86] width 13 height 13
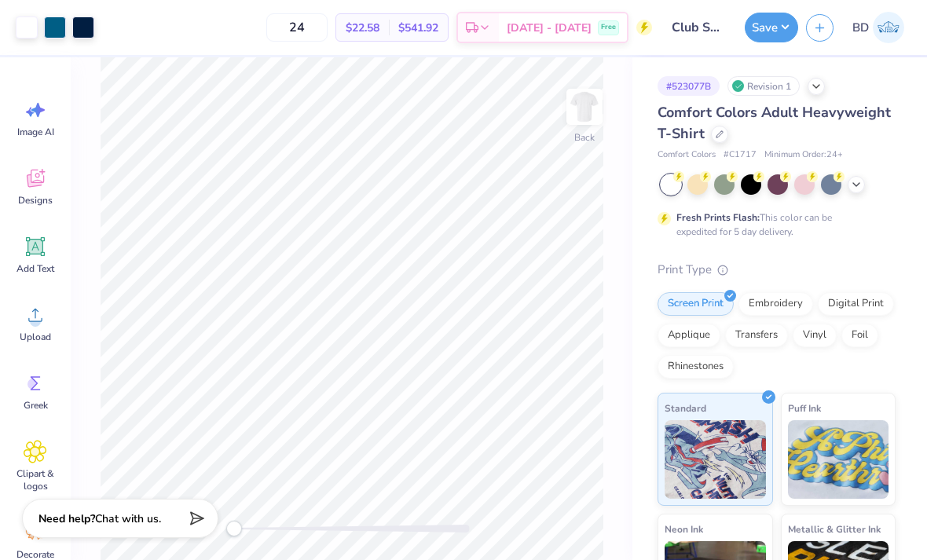
click at [812, 89] on icon at bounding box center [816, 86] width 13 height 13
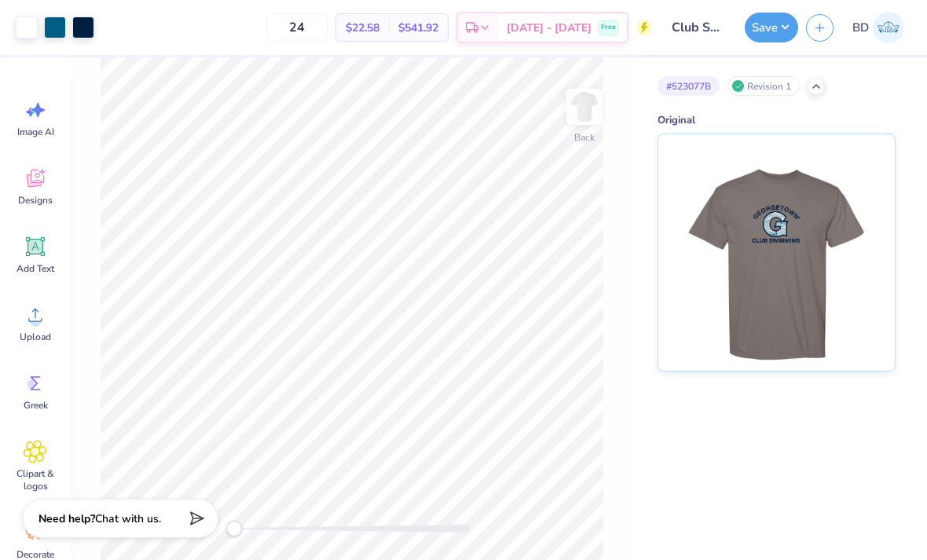
click at [775, 203] on img at bounding box center [776, 252] width 195 height 236
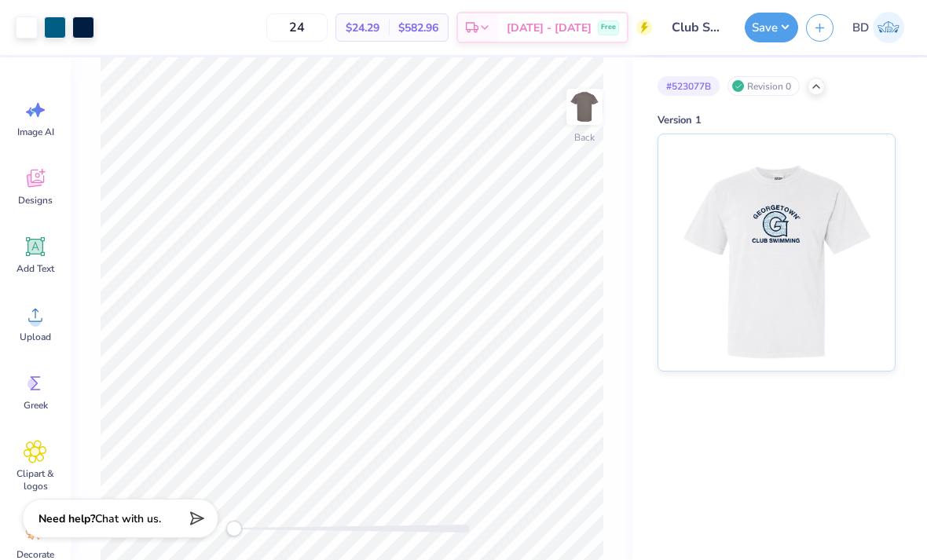
click at [813, 84] on icon at bounding box center [816, 86] width 13 height 13
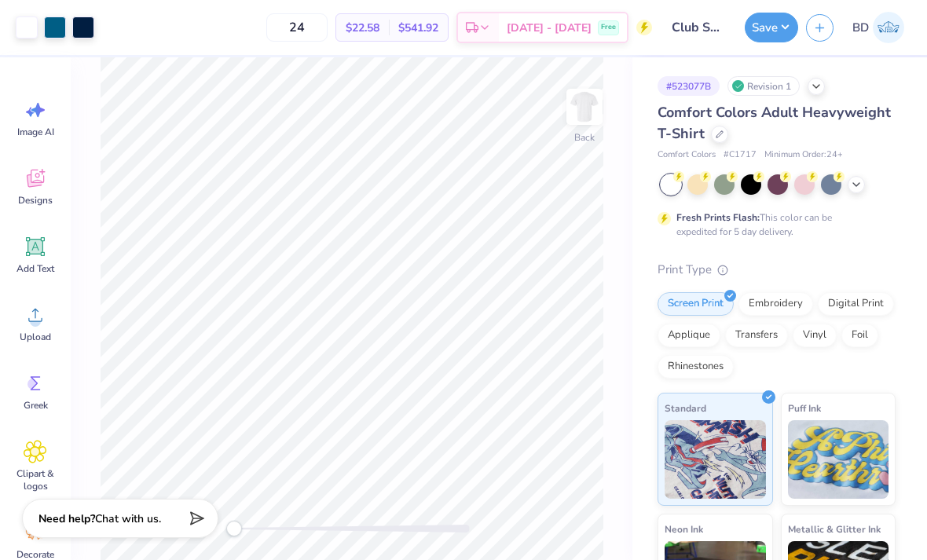
click at [856, 188] on icon at bounding box center [856, 184] width 13 height 13
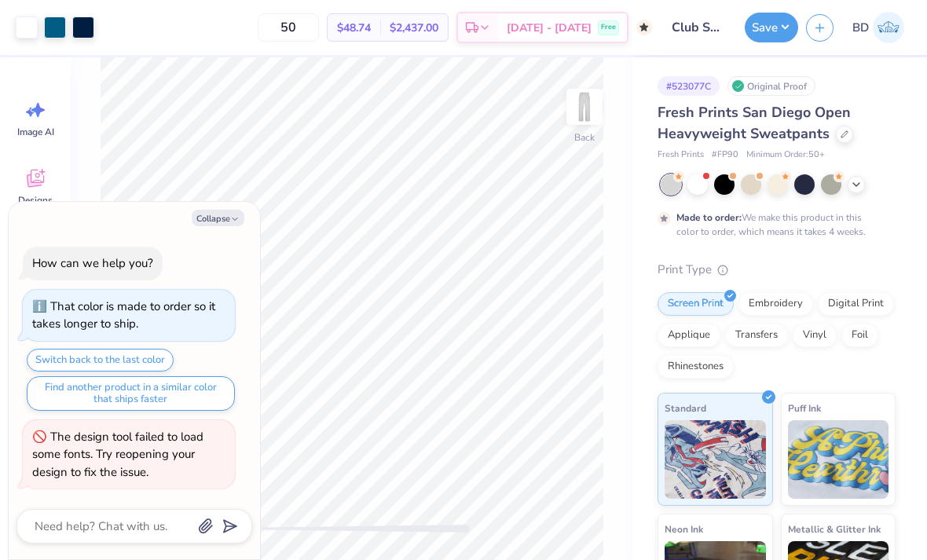
click at [843, 126] on div at bounding box center [844, 134] width 17 height 17
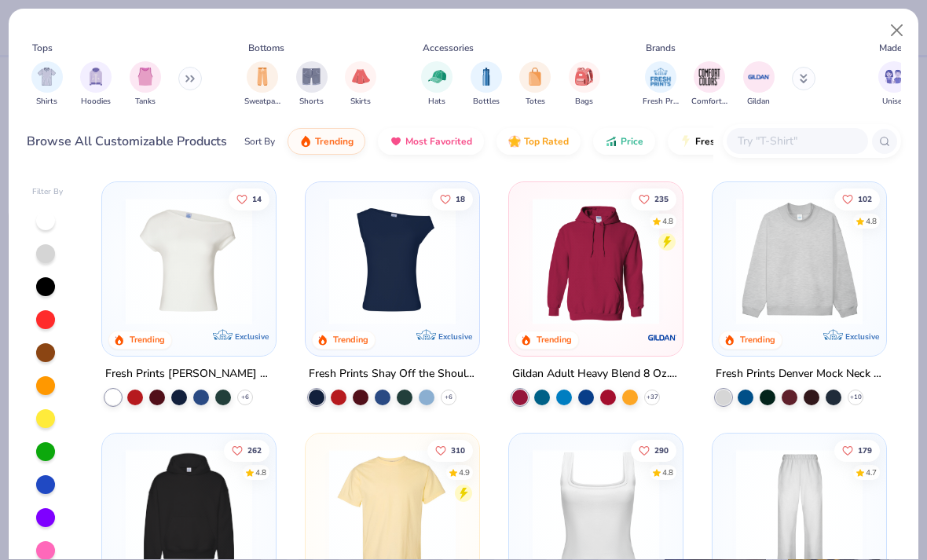
click at [263, 76] on img "filter for Sweatpants" at bounding box center [262, 77] width 17 height 18
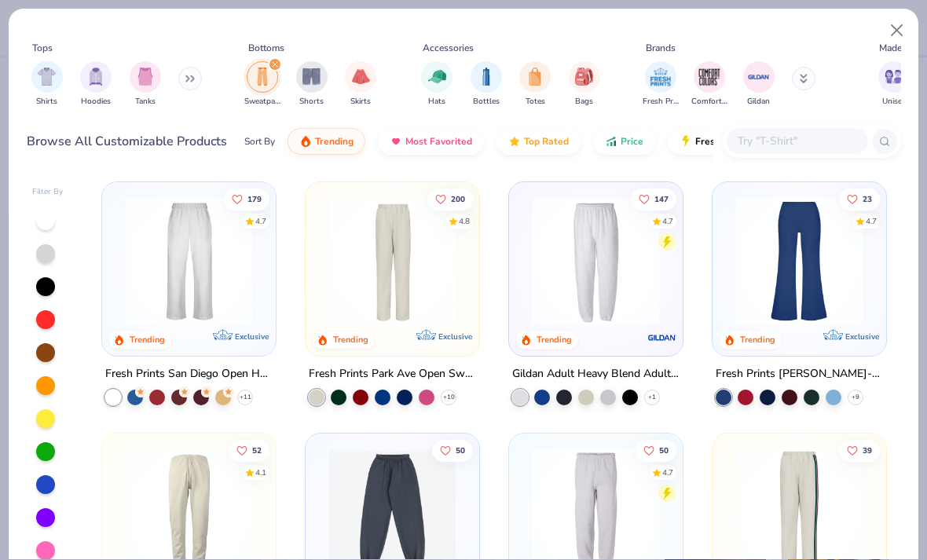
click at [617, 324] on div at bounding box center [596, 265] width 158 height 150
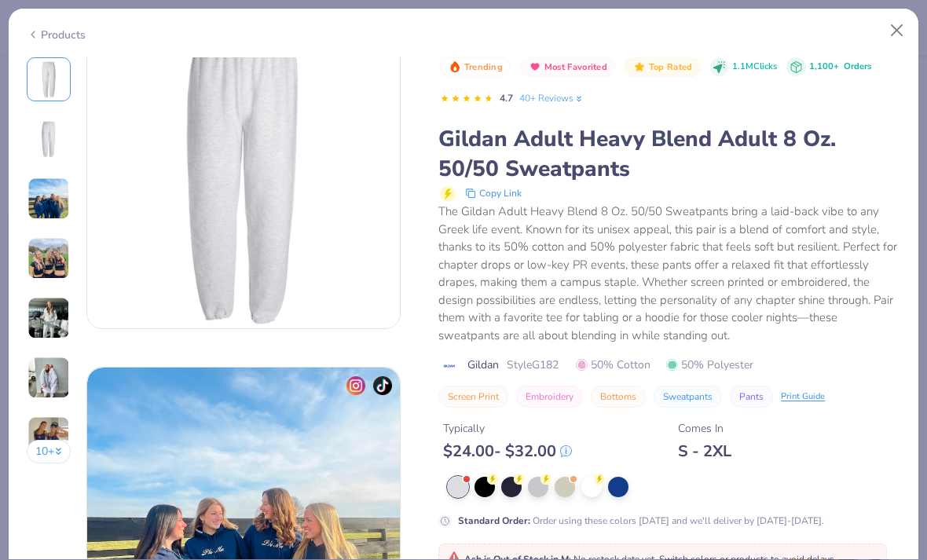
scroll to position [410, 0]
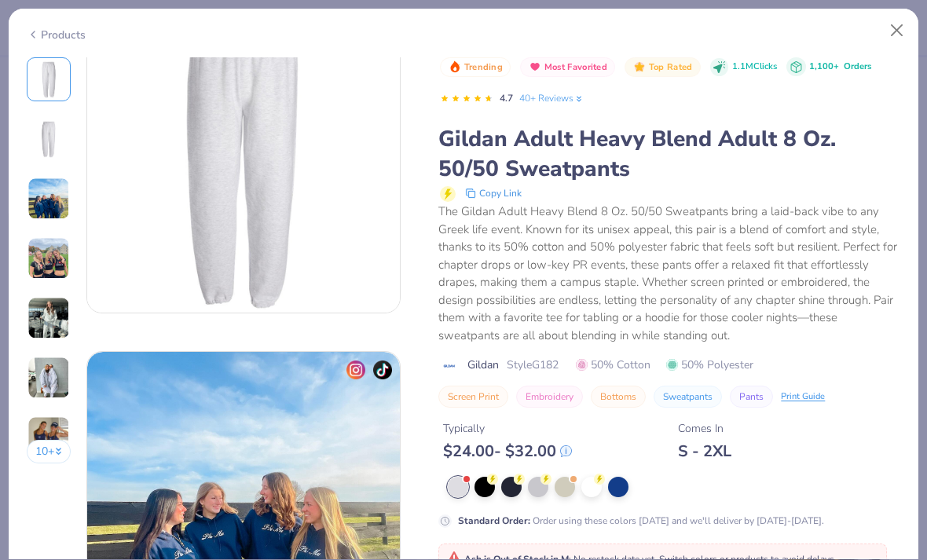
click at [536, 489] on div at bounding box center [538, 487] width 20 height 20
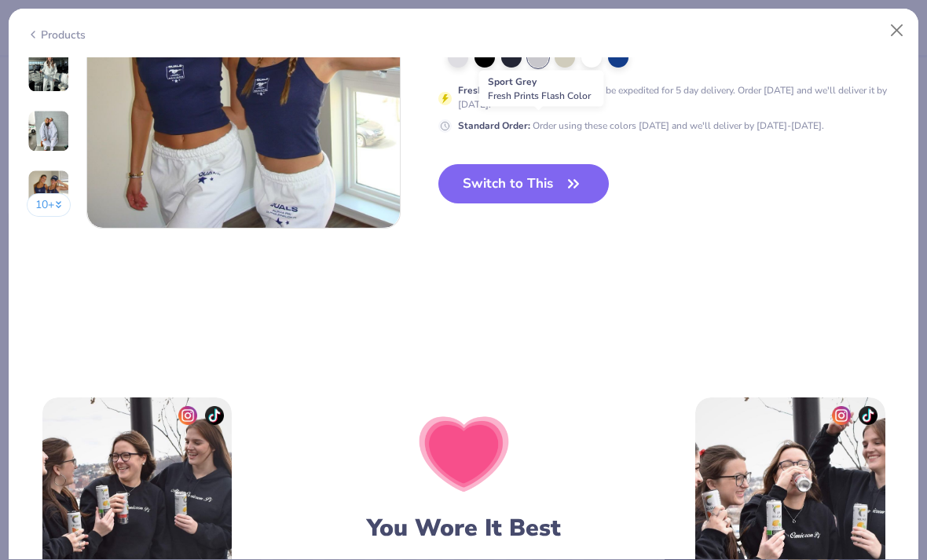
scroll to position [2272, 0]
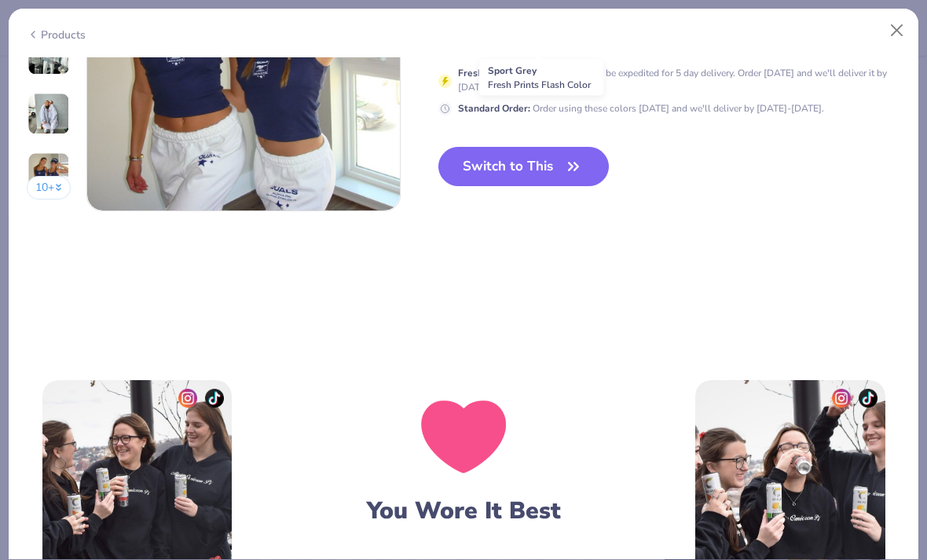
click at [567, 161] on icon "button" at bounding box center [573, 167] width 22 height 22
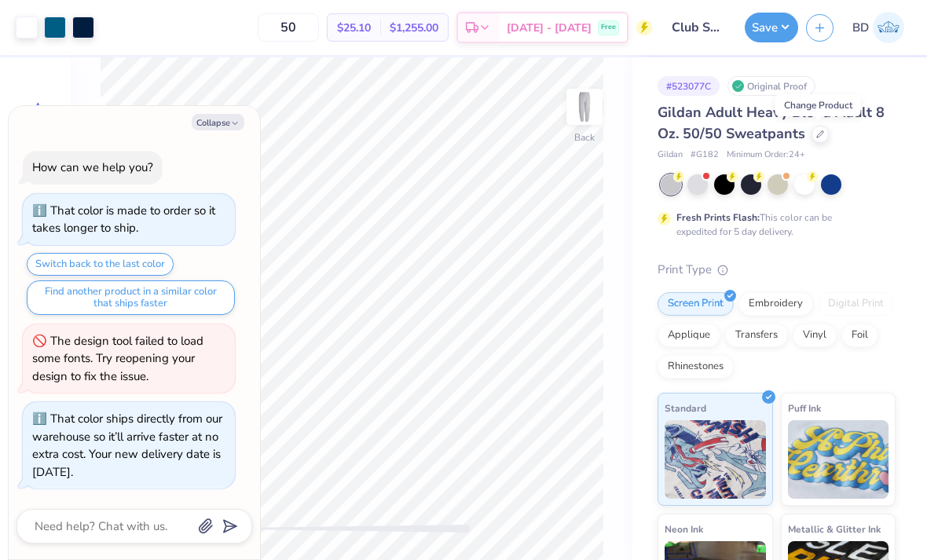
click at [226, 118] on button "Collapse" at bounding box center [218, 122] width 53 height 16
type textarea "x"
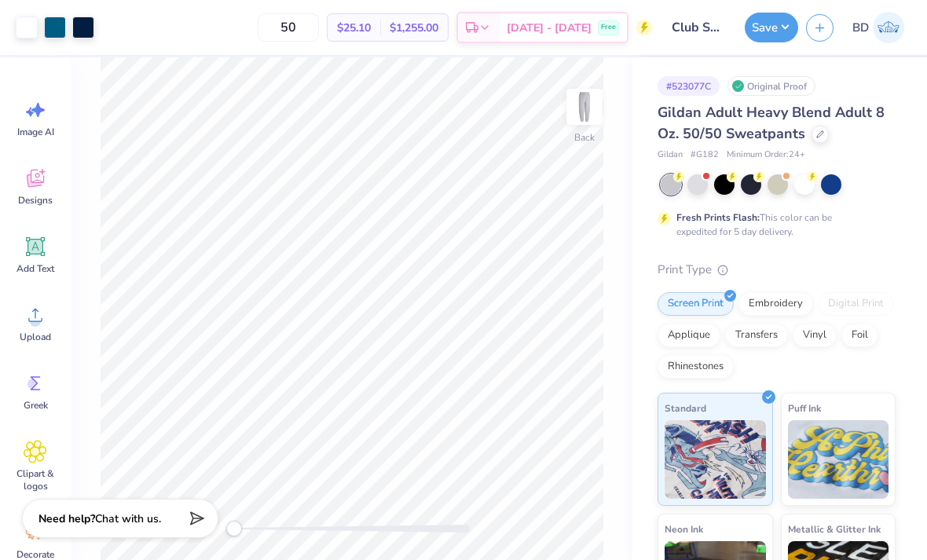
click at [319, 20] on input "50" at bounding box center [288, 27] width 61 height 28
type input "5"
type input "24"
click at [766, 31] on button "Save" at bounding box center [771, 28] width 53 height 30
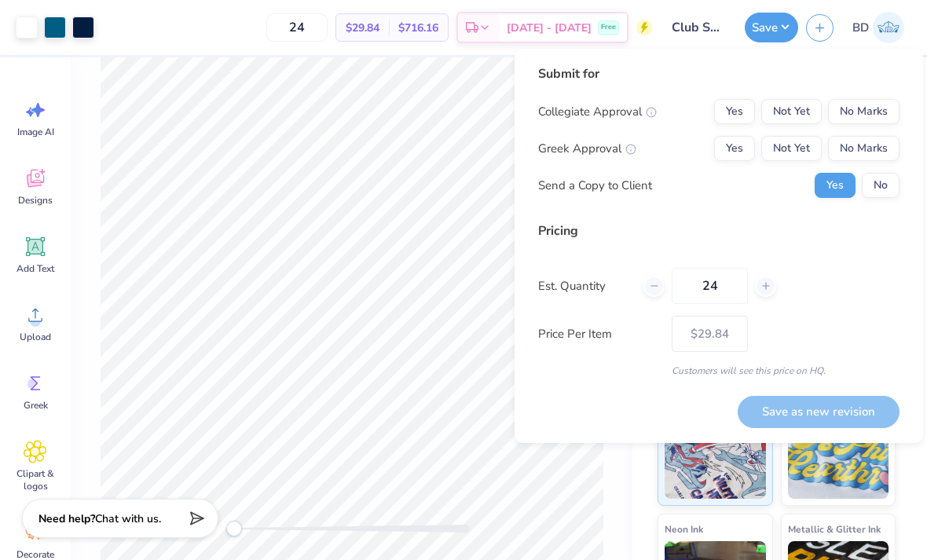
click at [803, 114] on button "Not Yet" at bounding box center [791, 111] width 60 height 25
click at [862, 143] on button "No Marks" at bounding box center [863, 148] width 71 height 25
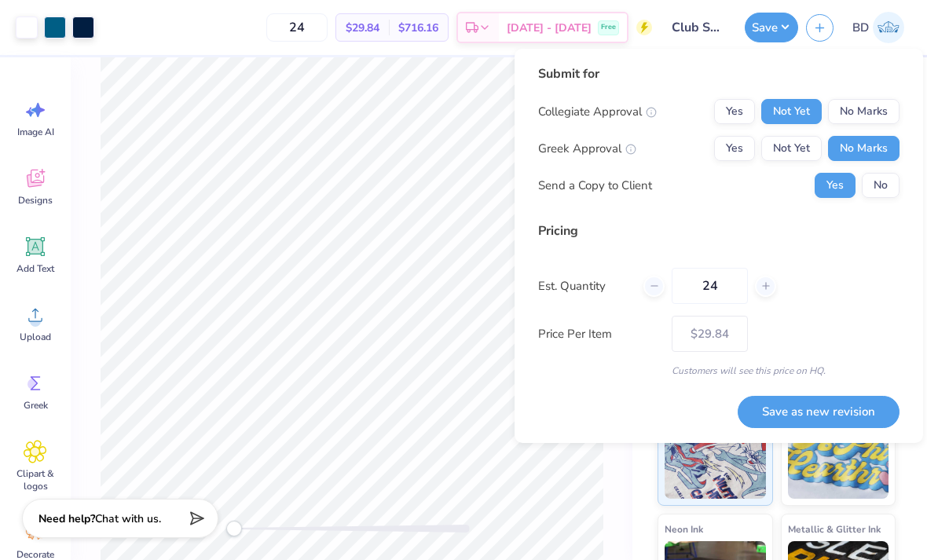
click at [882, 181] on button "No" at bounding box center [881, 185] width 38 height 25
click at [868, 424] on button "Save as new revision" at bounding box center [819, 412] width 162 height 32
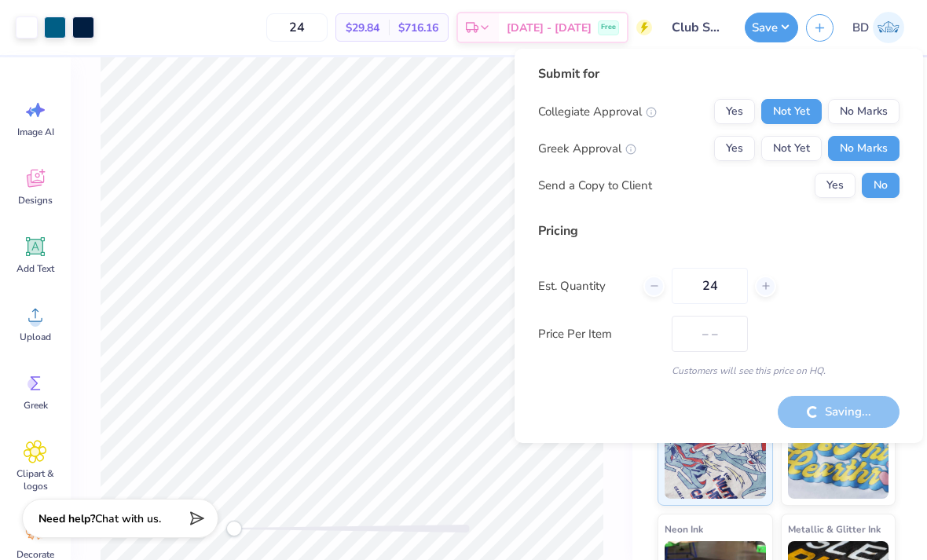
type input "$29.84"
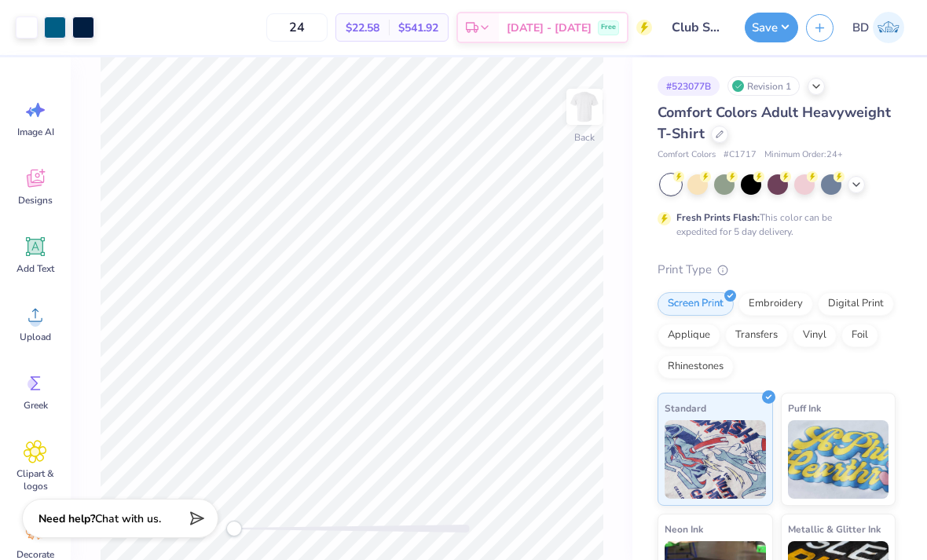
click at [721, 130] on icon at bounding box center [720, 134] width 8 height 8
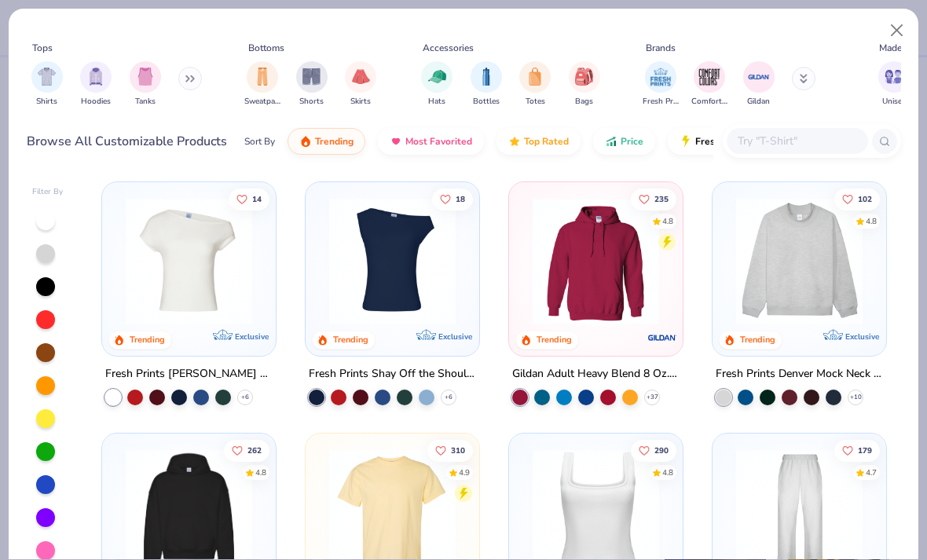
click at [38, 81] on img "filter for Shirts" at bounding box center [47, 77] width 18 height 18
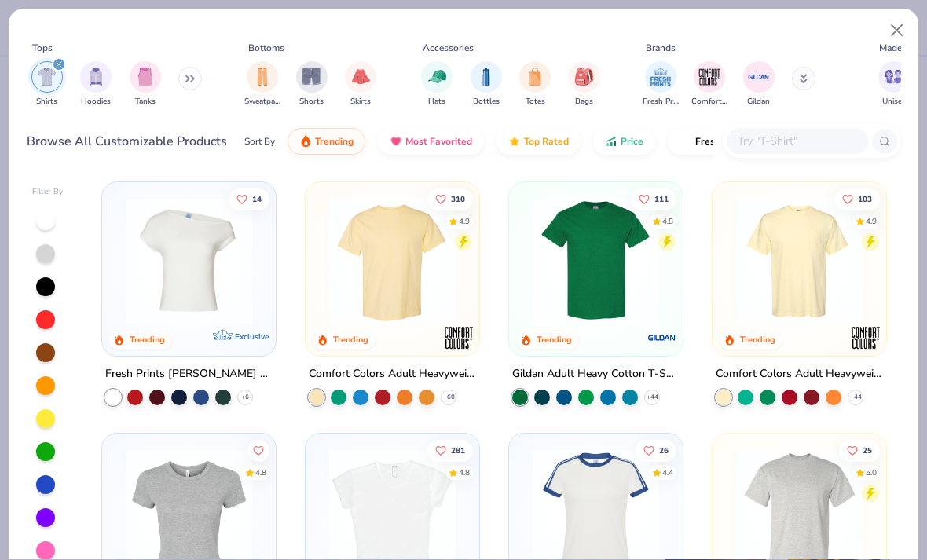
click at [587, 282] on img at bounding box center [596, 261] width 142 height 126
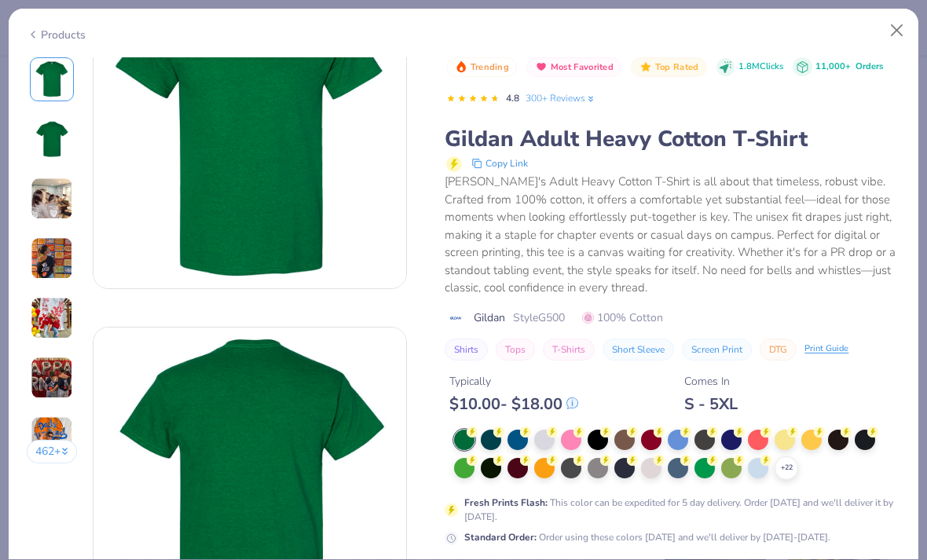
scroll to position [82, 0]
click at [777, 472] on div "+ 22" at bounding box center [787, 468] width 24 height 24
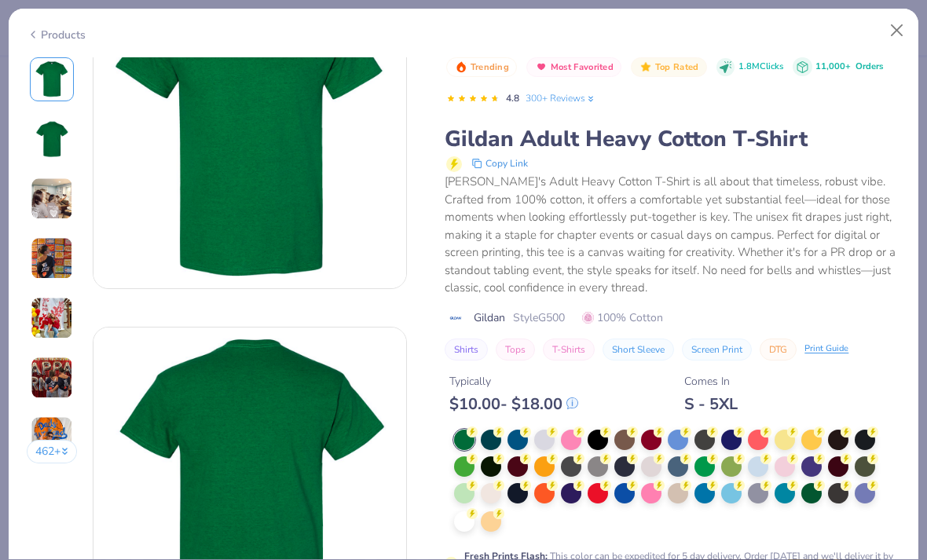
click at [459, 515] on div at bounding box center [464, 521] width 20 height 20
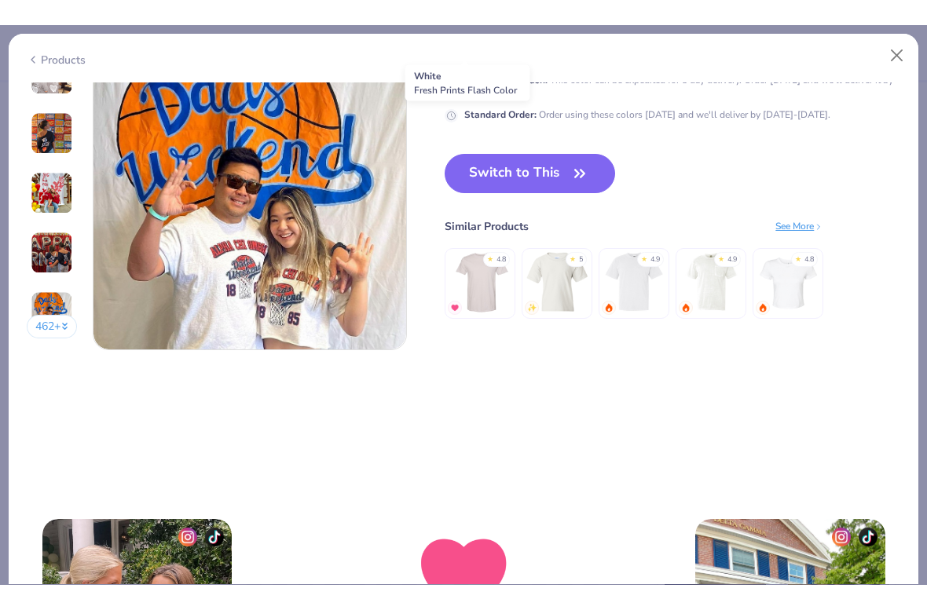
scroll to position [2159, 0]
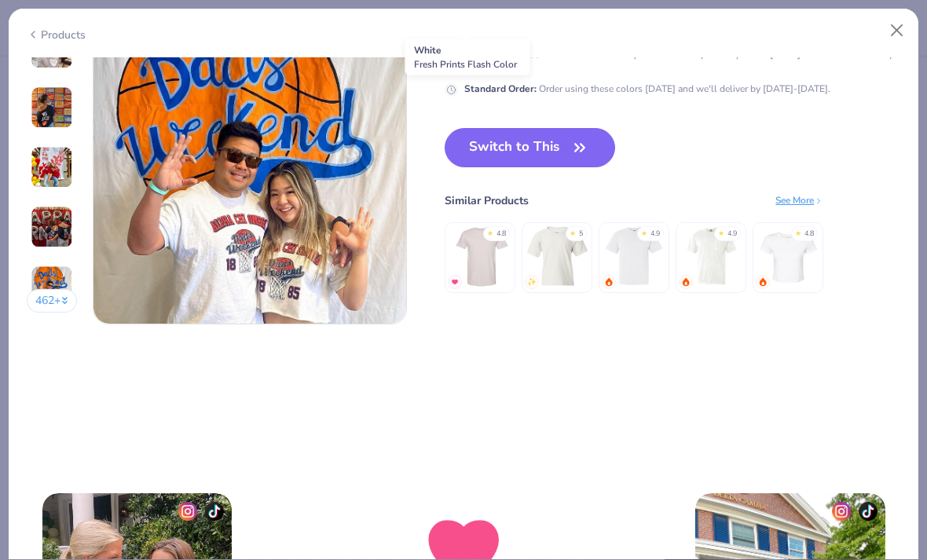
click at [556, 141] on button "Switch to This" at bounding box center [530, 147] width 170 height 39
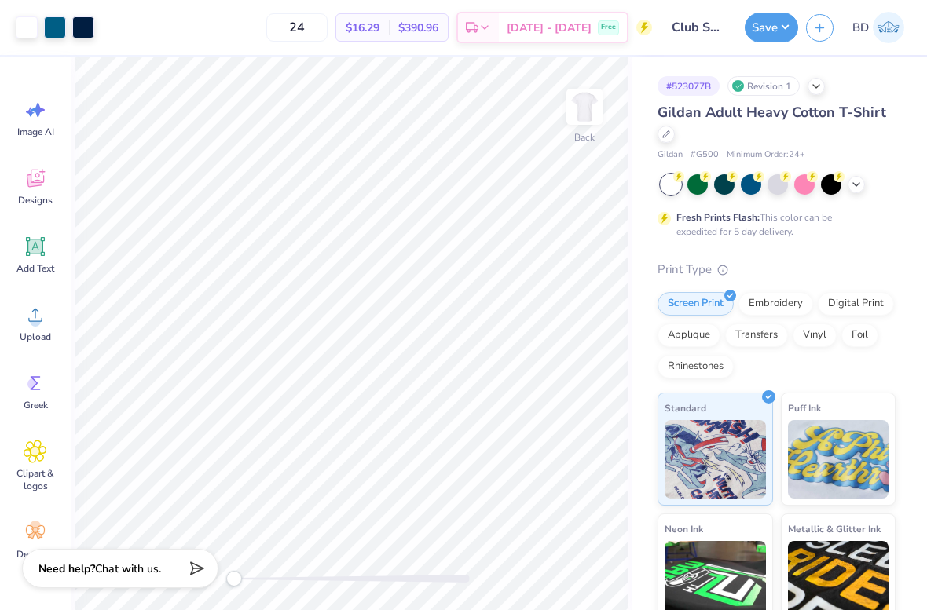
click at [779, 33] on button "Save" at bounding box center [771, 28] width 53 height 30
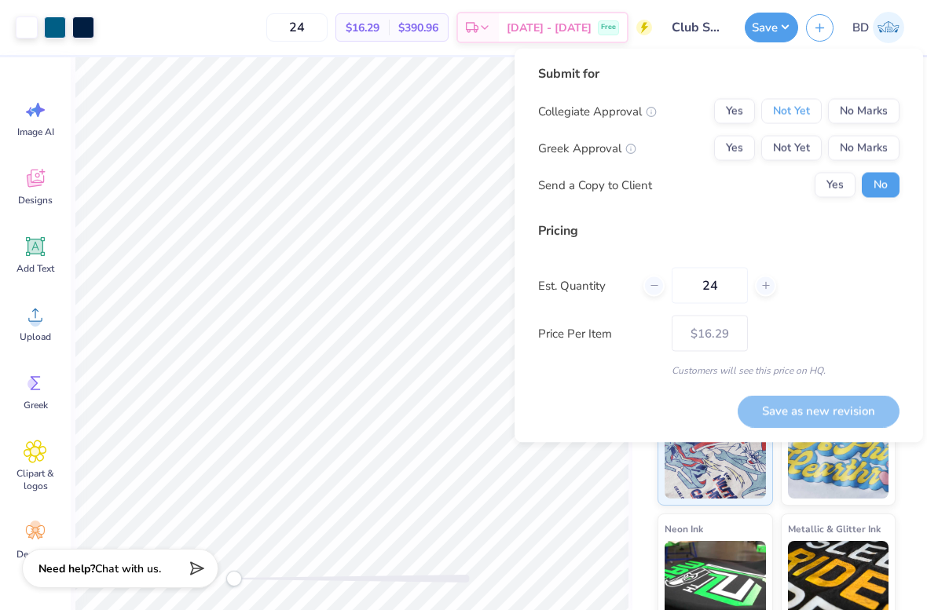
click at [796, 105] on button "Not Yet" at bounding box center [791, 111] width 60 height 25
click at [845, 143] on button "No Marks" at bounding box center [863, 148] width 71 height 25
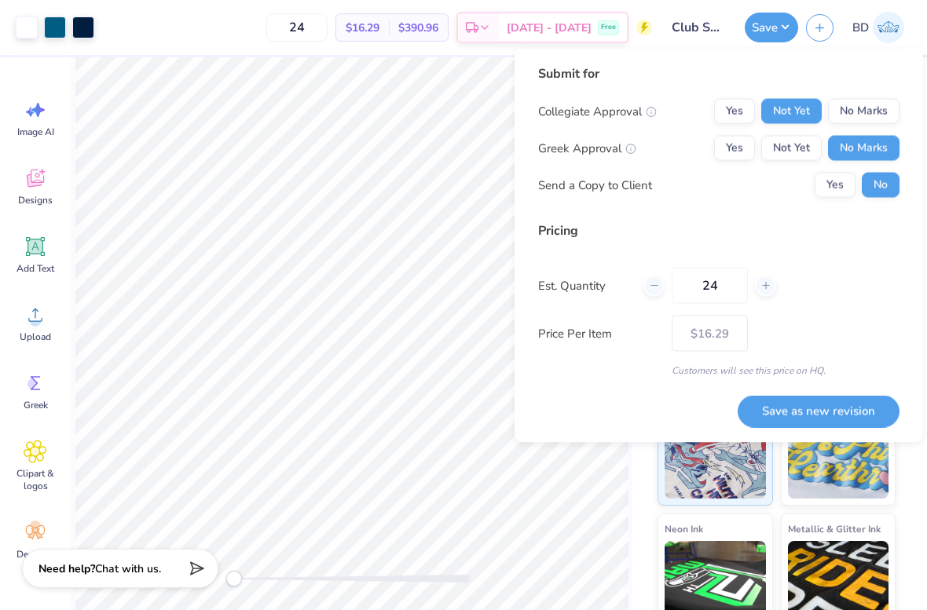
click at [651, 278] on div at bounding box center [653, 285] width 21 height 21
type input "23"
type input "– –"
click at [655, 280] on icon at bounding box center [654, 285] width 11 height 11
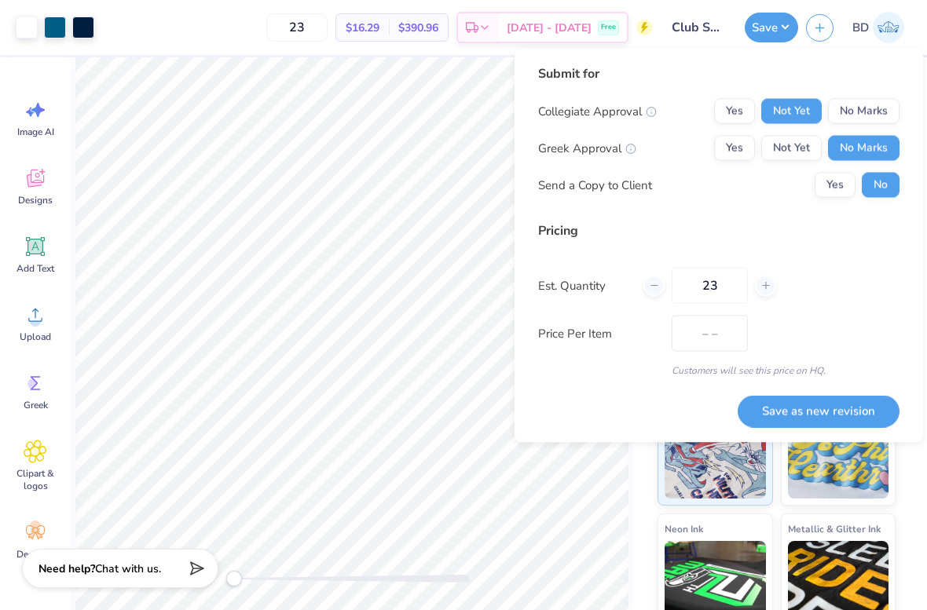
type input "22"
type input "$21.16"
click at [655, 280] on icon at bounding box center [654, 285] width 11 height 11
type input "21"
click at [651, 269] on div "21" at bounding box center [709, 286] width 133 height 36
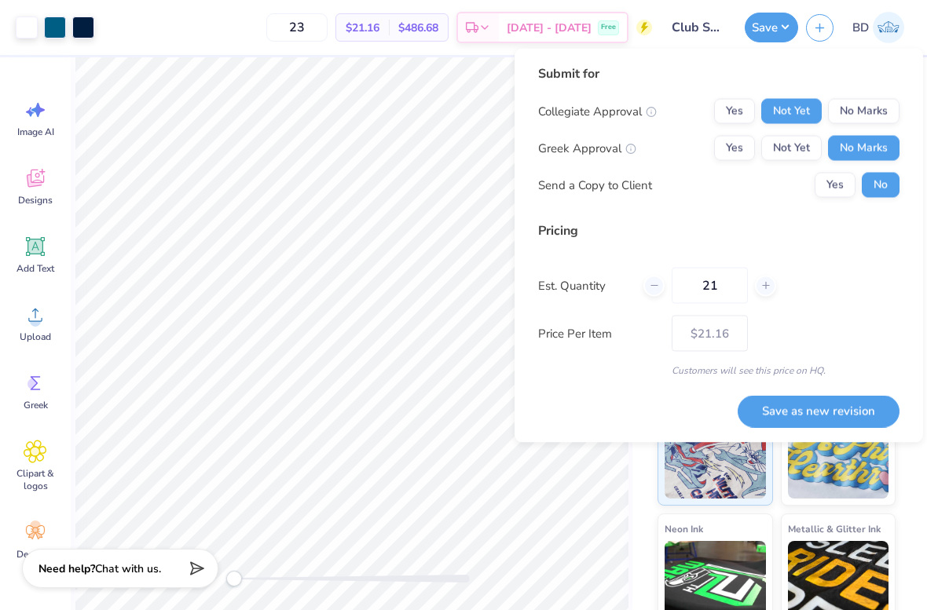
type input "21"
type input "$21.72"
click at [660, 280] on div at bounding box center [653, 285] width 21 height 21
type input "20"
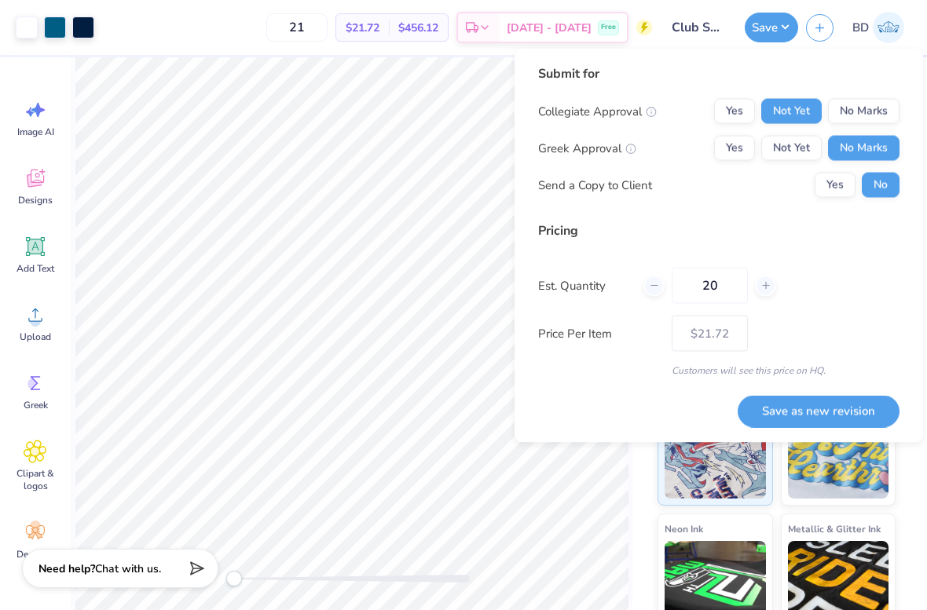
type input "– –"
click at [658, 280] on icon at bounding box center [654, 285] width 11 height 11
type input "19"
type input "$22.04"
type input "19"
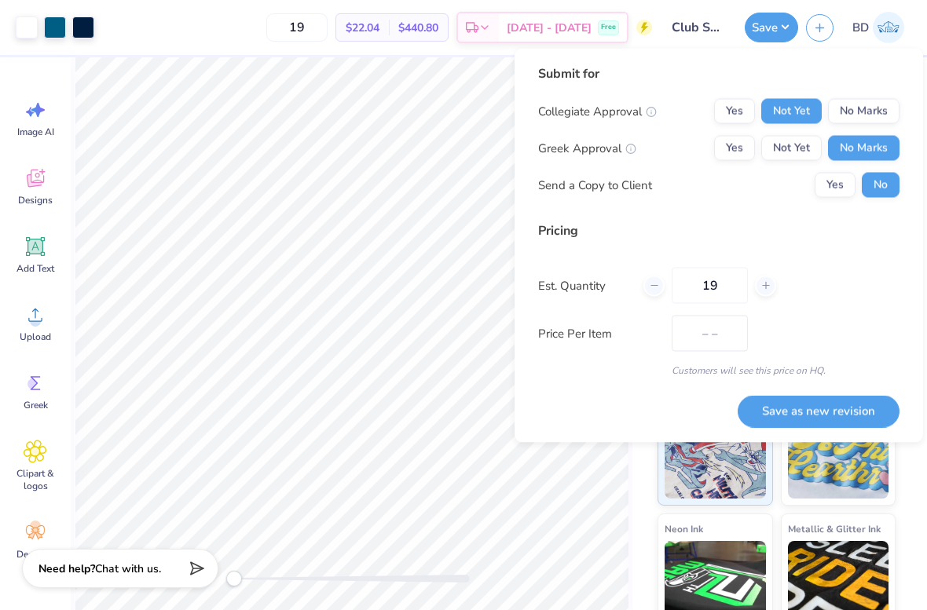
type input "$22.41"
click at [658, 281] on icon at bounding box center [654, 285] width 11 height 11
click at [660, 280] on div at bounding box center [653, 285] width 21 height 21
type input "17"
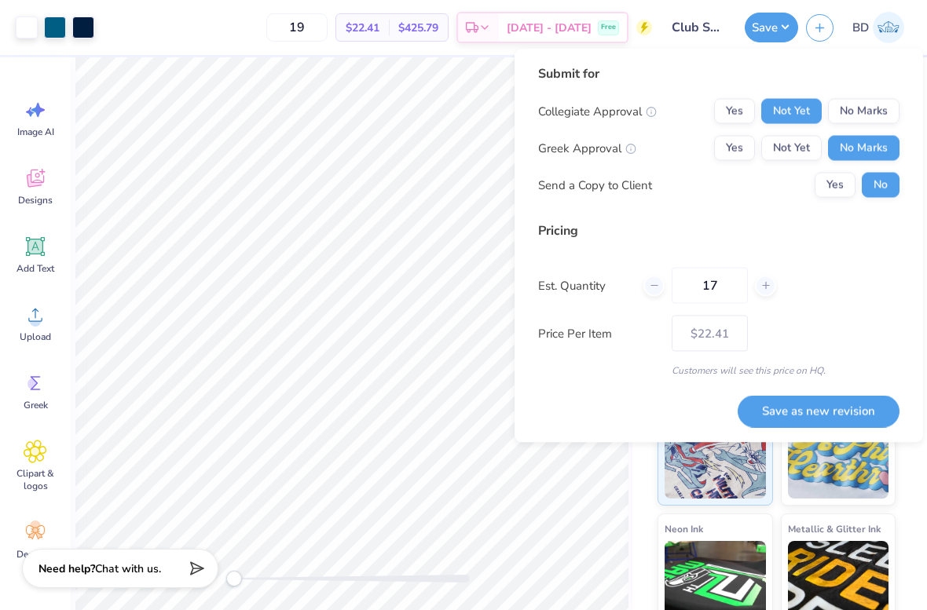
type input "– –"
click at [660, 280] on div at bounding box center [653, 285] width 21 height 21
type input "16"
type input "$23.30"
type input "16"
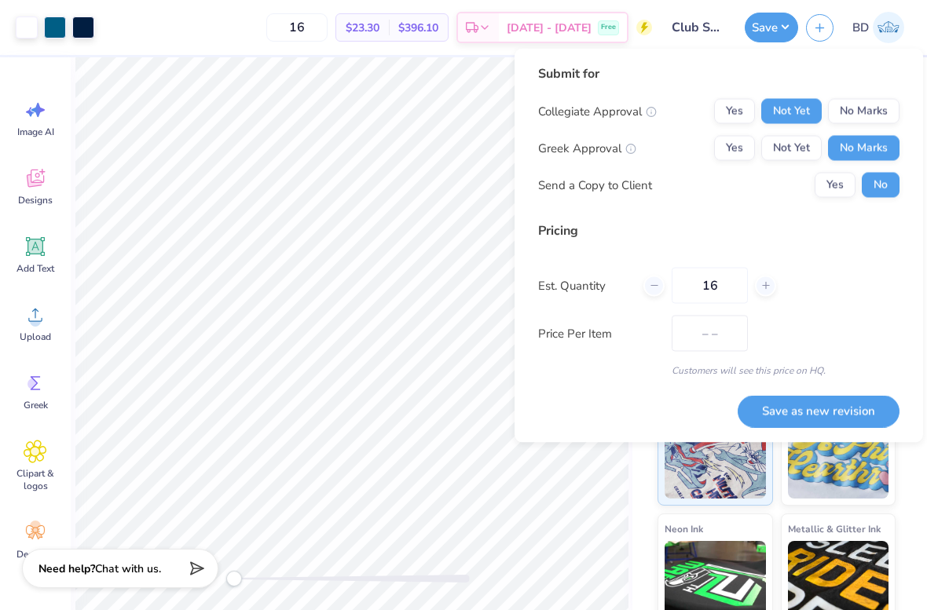
type input "$23.84"
click at [647, 273] on div "16" at bounding box center [709, 286] width 133 height 36
click at [649, 277] on div at bounding box center [653, 285] width 21 height 21
type input "15"
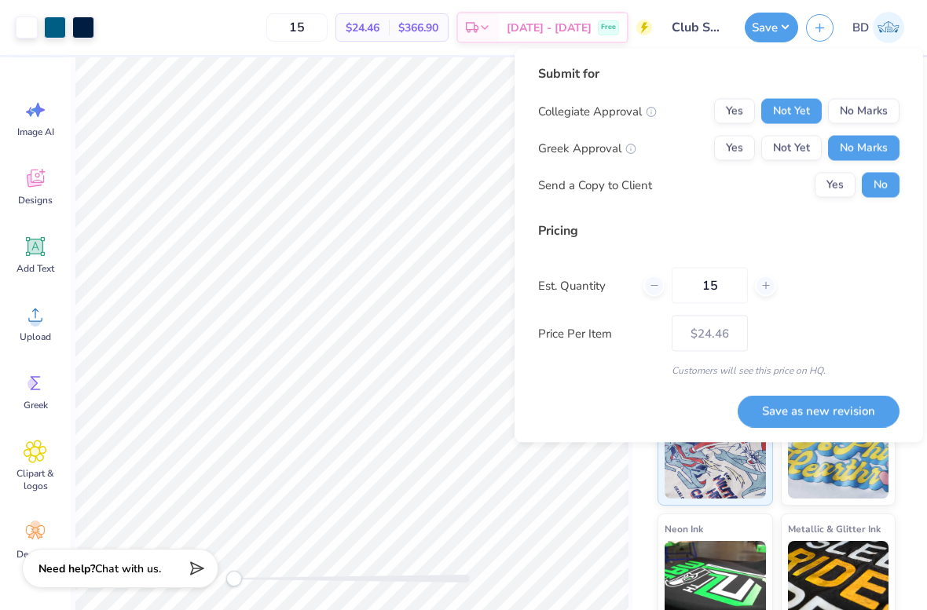
click at [871, 416] on button "Save as new revision" at bounding box center [819, 411] width 162 height 32
type input "$24.46"
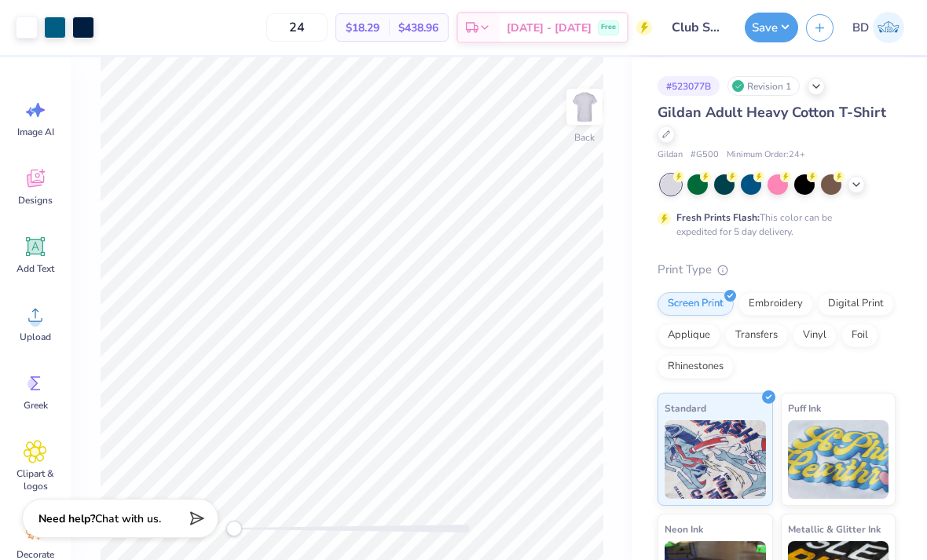
click at [794, 149] on span "Minimum Order: 24 +" at bounding box center [766, 154] width 79 height 13
click at [782, 146] on div "Gildan Adult Heavy Cotton T-Shirt Gildan # G500 Minimum Order: 24 +" at bounding box center [777, 132] width 238 height 60
click at [666, 116] on span "Gildan Adult Heavy Cotton T-Shirt" at bounding box center [772, 112] width 229 height 19
click at [659, 140] on div "Gildan Adult Heavy Cotton T-Shirt" at bounding box center [777, 123] width 238 height 42
click at [666, 130] on icon at bounding box center [666, 134] width 8 height 8
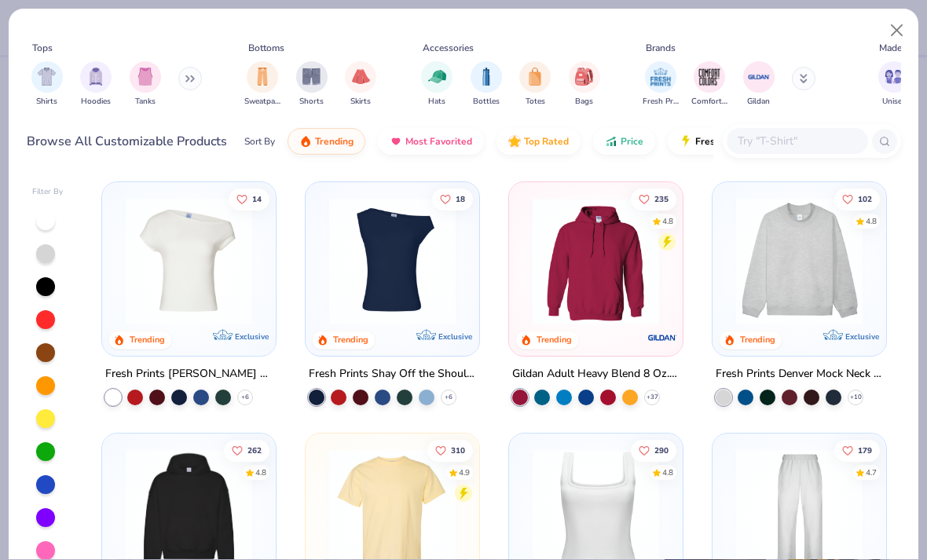
click at [39, 85] on div "filter for Shirts" at bounding box center [46, 76] width 31 height 31
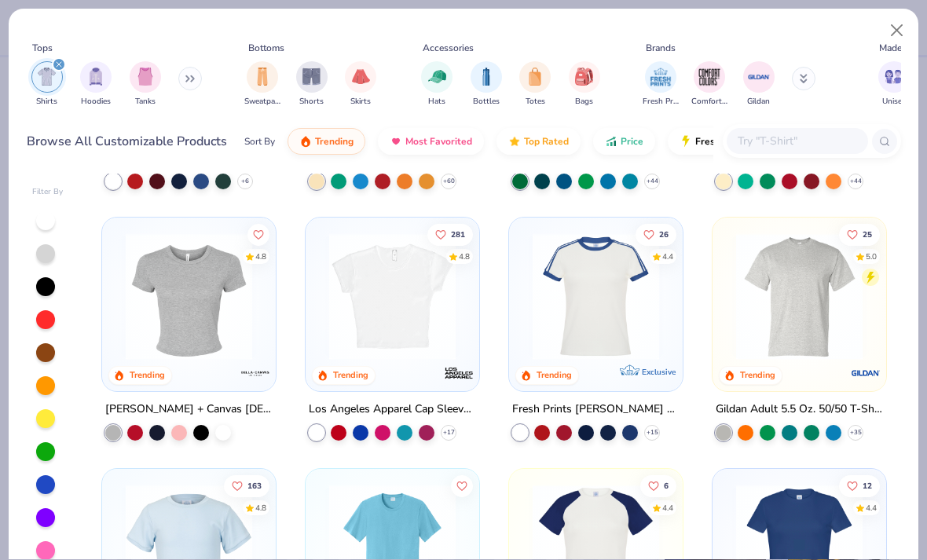
scroll to position [236, 0]
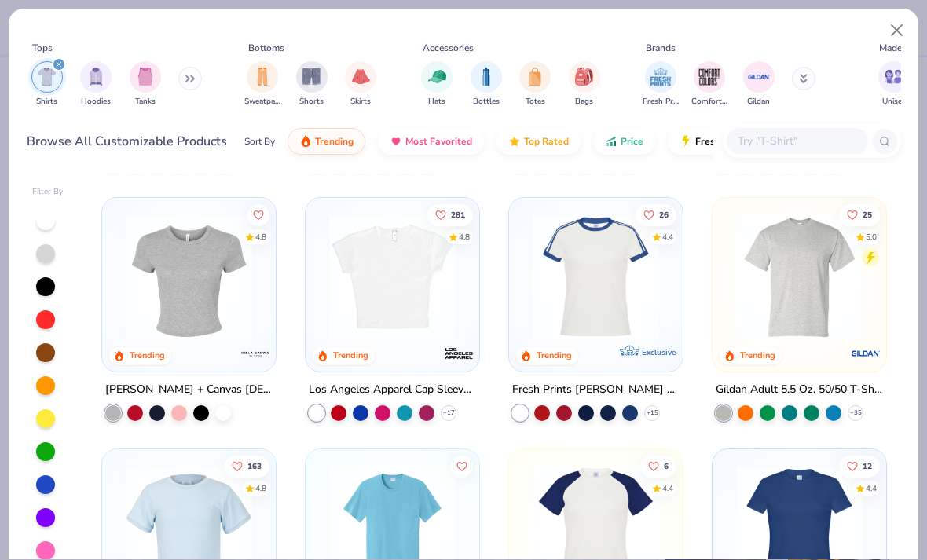
click at [804, 242] on img at bounding box center [799, 277] width 142 height 126
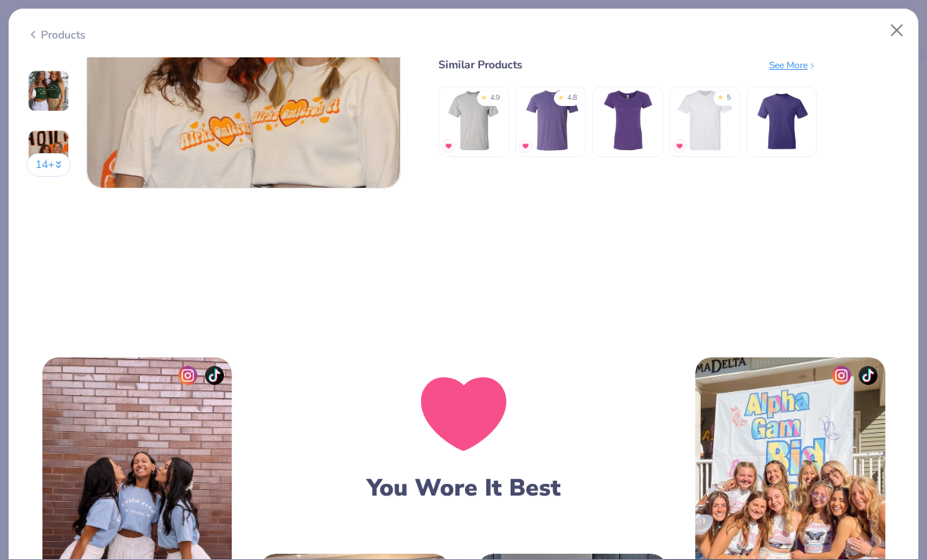
scroll to position [2296, 0]
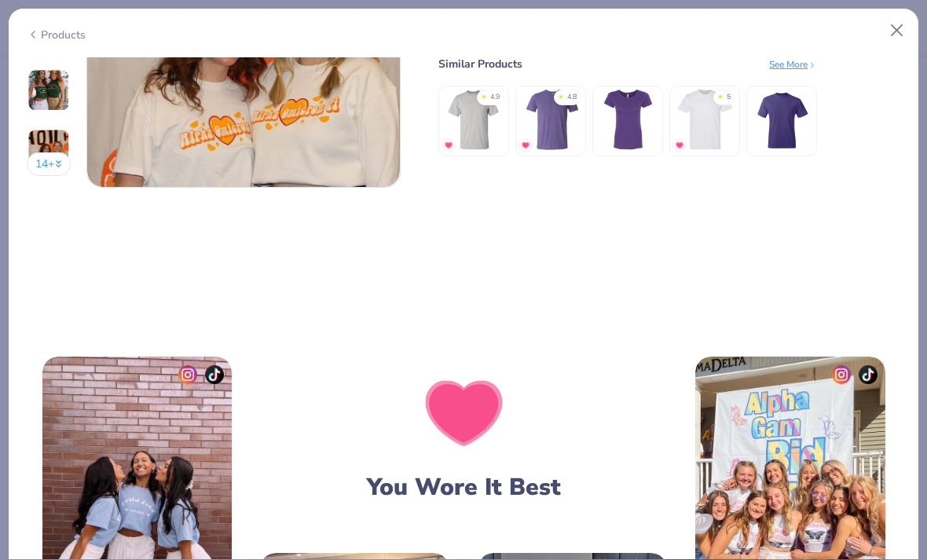
click at [888, 36] on button "Close" at bounding box center [897, 31] width 30 height 30
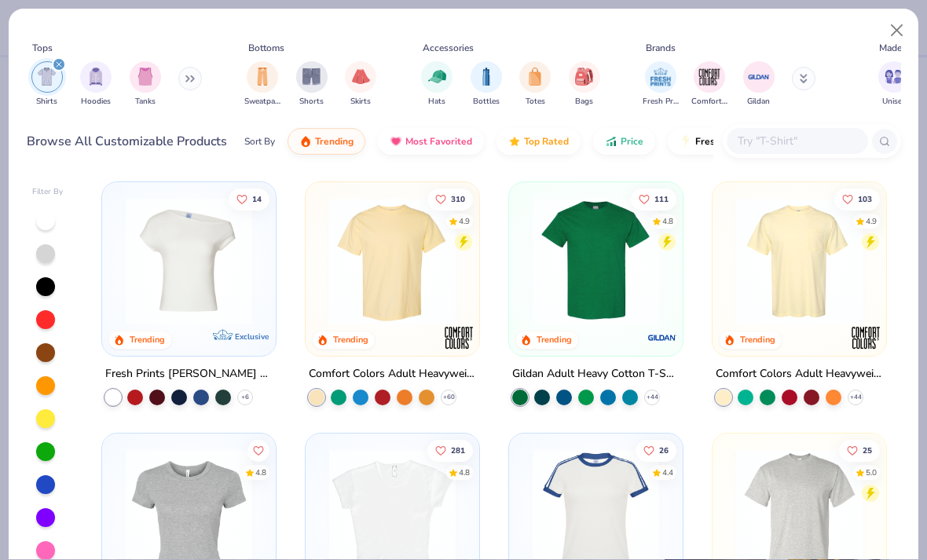
click at [631, 142] on span "Price" at bounding box center [632, 141] width 23 height 13
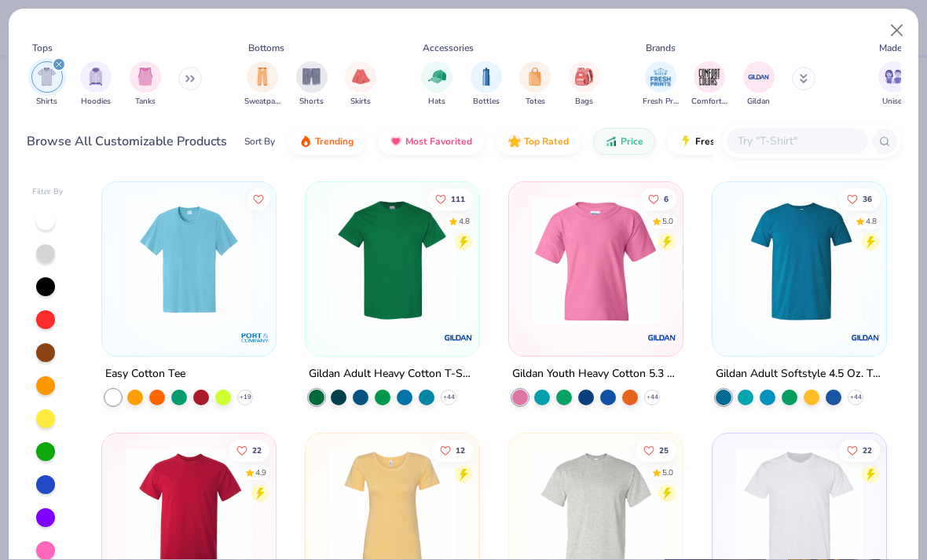
click at [252, 238] on img at bounding box center [189, 261] width 142 height 126
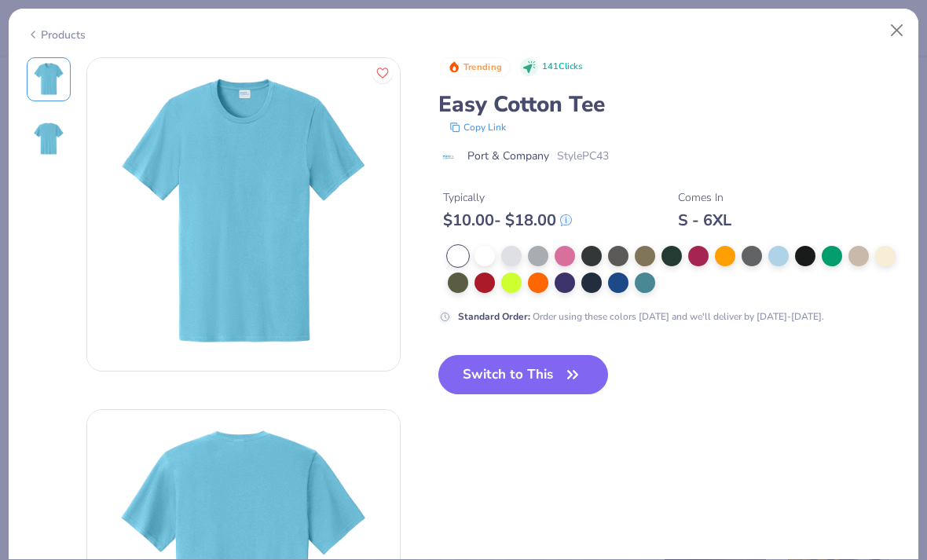
click at [483, 247] on div at bounding box center [485, 256] width 20 height 20
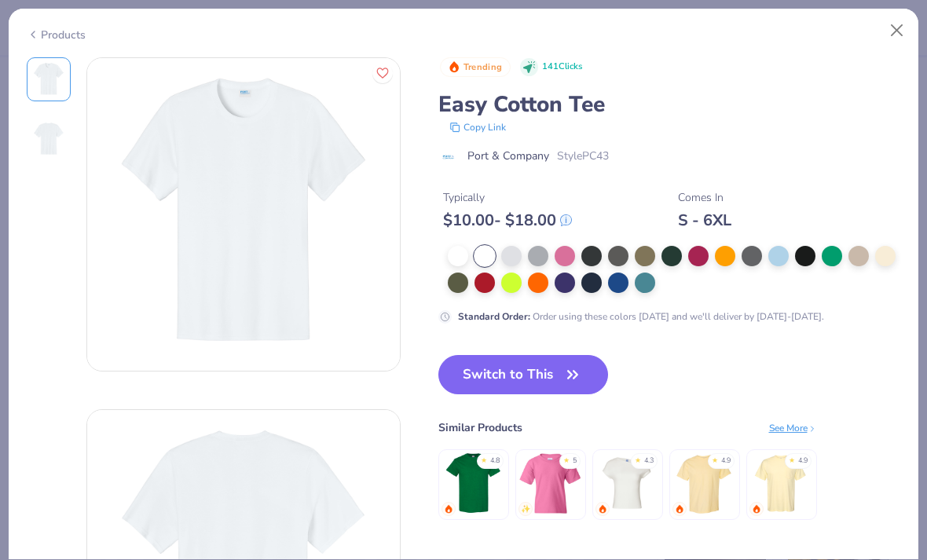
click at [450, 251] on div at bounding box center [458, 256] width 20 height 20
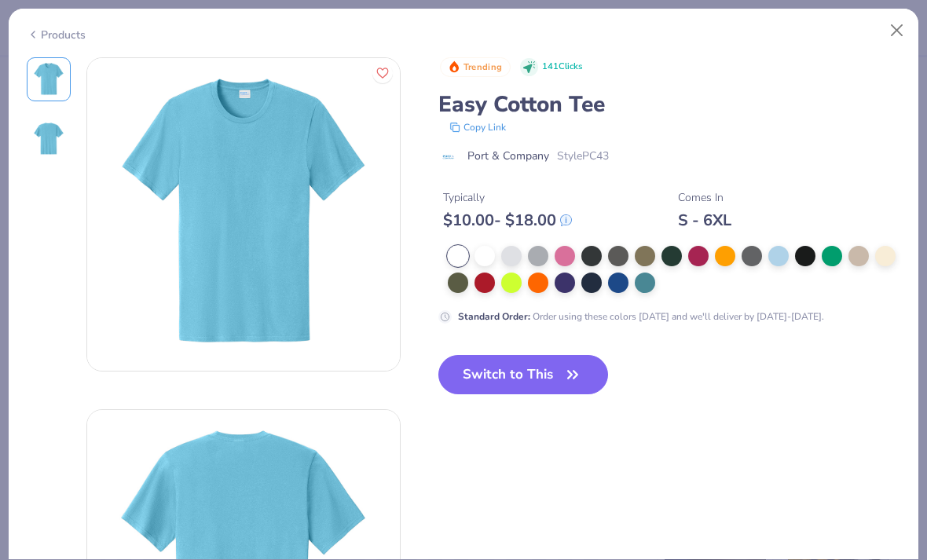
click at [475, 249] on div at bounding box center [485, 256] width 20 height 20
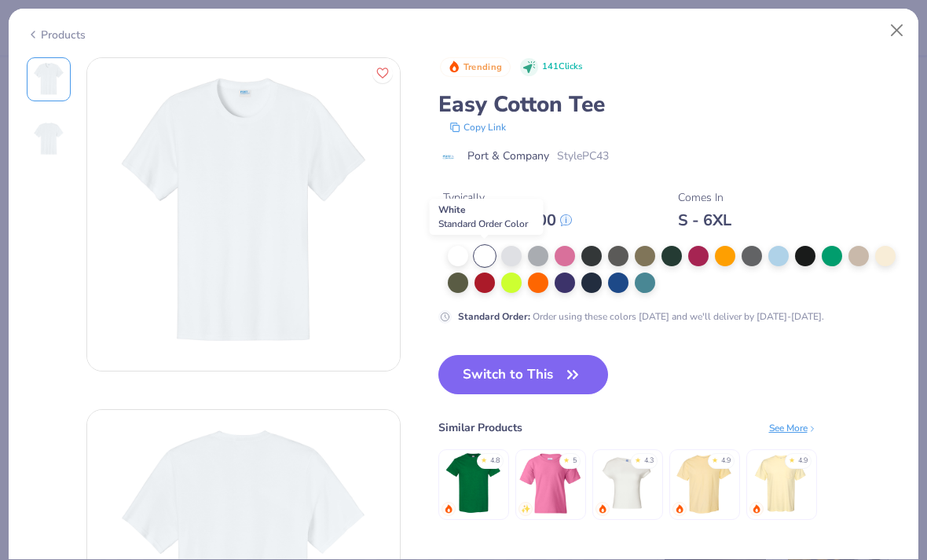
click at [587, 376] on button "Switch to This" at bounding box center [523, 374] width 170 height 39
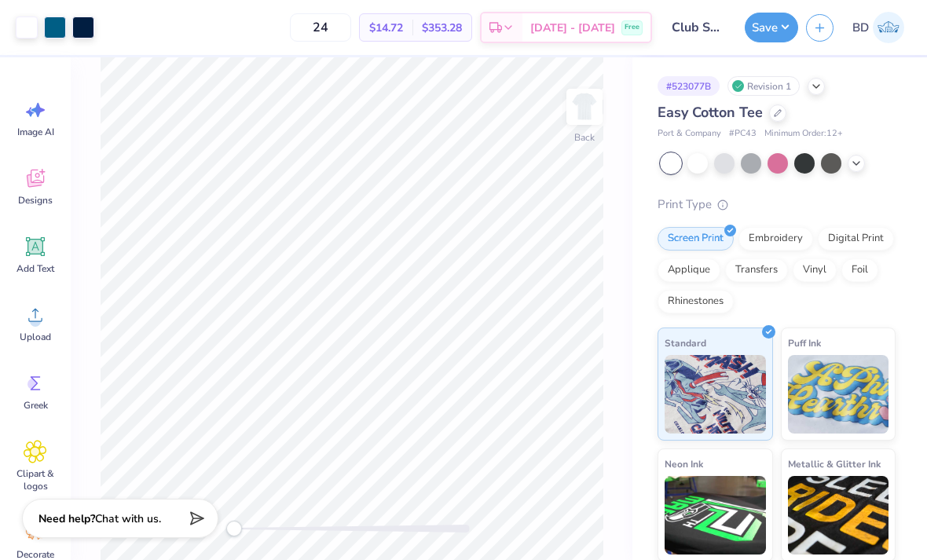
click at [719, 158] on div at bounding box center [724, 163] width 20 height 20
click at [746, 163] on div at bounding box center [751, 163] width 20 height 20
click at [702, 166] on div at bounding box center [697, 163] width 20 height 20
click at [702, 160] on div at bounding box center [697, 163] width 20 height 20
click at [723, 159] on div at bounding box center [724, 163] width 20 height 20
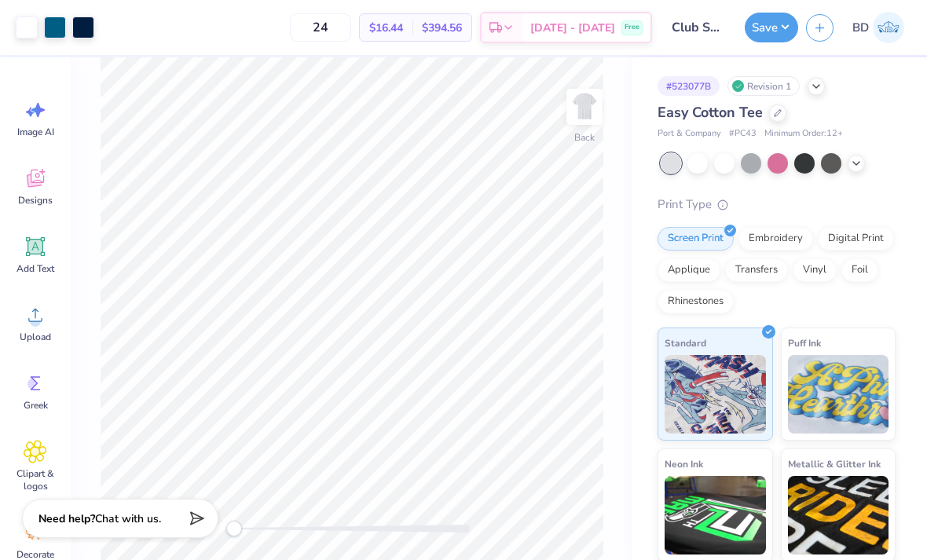
click at [757, 167] on div at bounding box center [751, 163] width 20 height 20
click at [779, 30] on button "Save" at bounding box center [771, 28] width 53 height 30
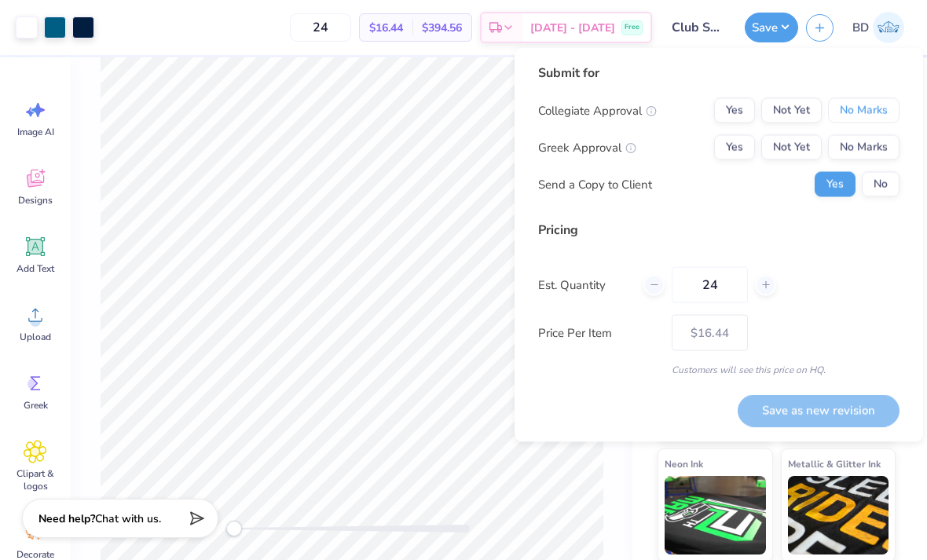
click at [864, 107] on button "No Marks" at bounding box center [863, 110] width 71 height 25
click at [810, 143] on button "Not Yet" at bounding box center [791, 147] width 60 height 25
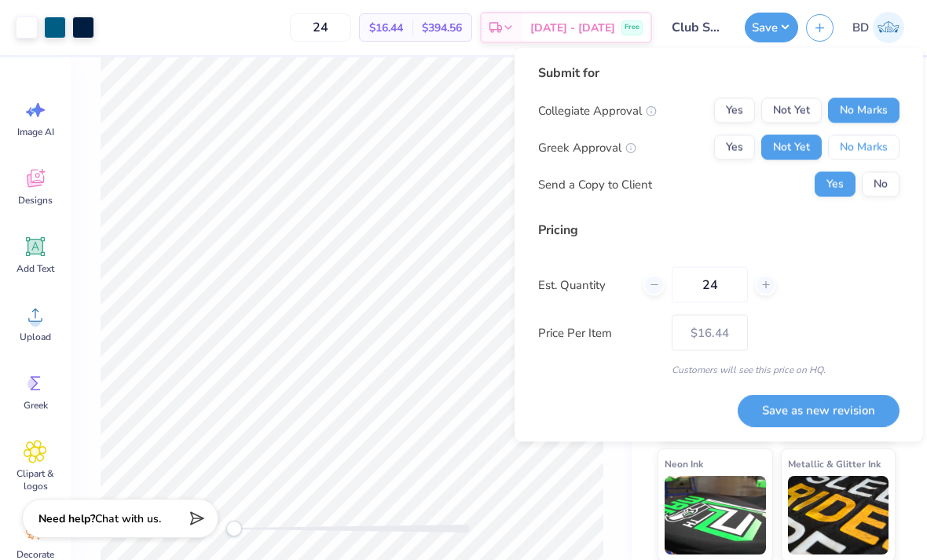
click at [886, 151] on button "No Marks" at bounding box center [863, 147] width 71 height 25
click at [812, 101] on button "Not Yet" at bounding box center [791, 110] width 60 height 25
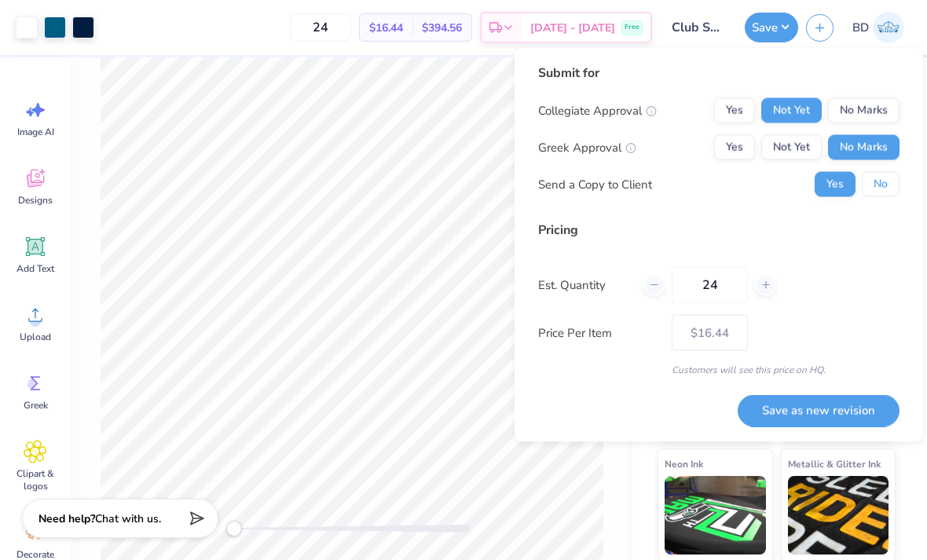
click at [878, 177] on button "No" at bounding box center [881, 184] width 38 height 25
click at [837, 418] on button "Save as new revision" at bounding box center [819, 410] width 162 height 32
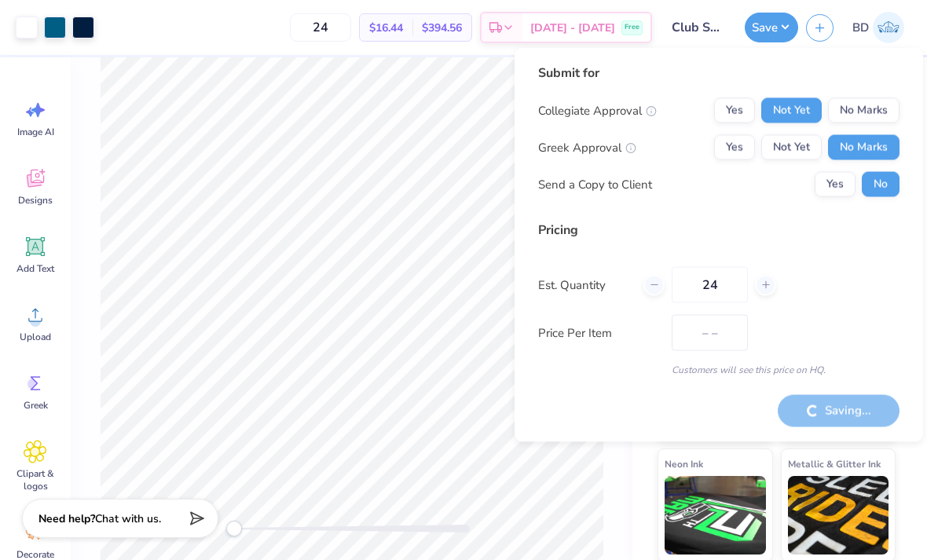
type input "$16.44"
